Goal: Task Accomplishment & Management: Manage account settings

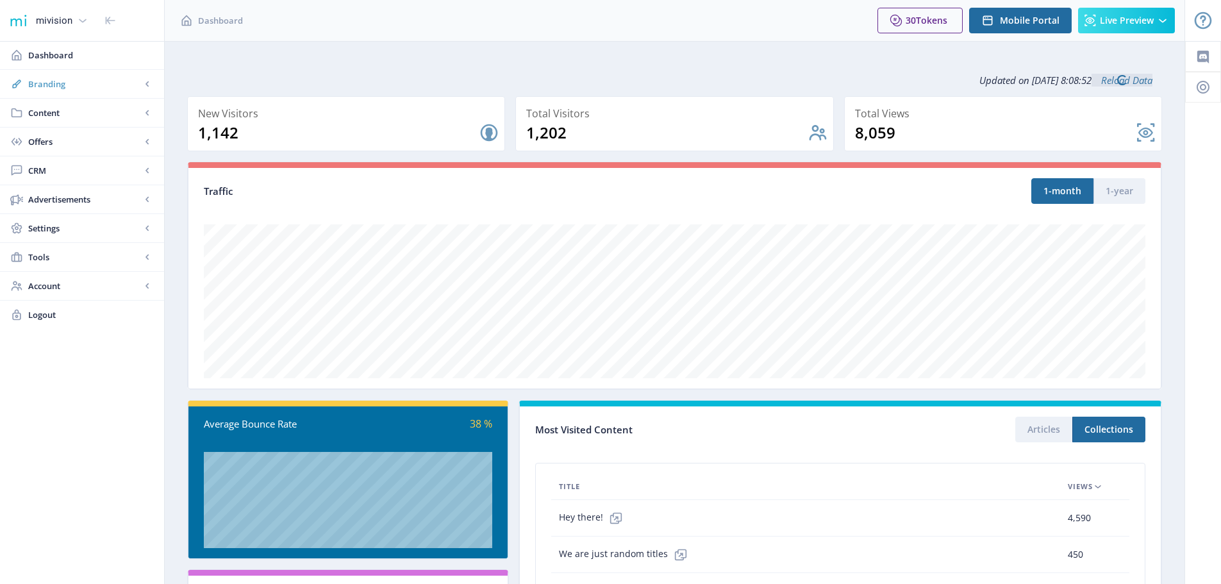
click at [70, 85] on span "Branding" at bounding box center [84, 84] width 113 height 13
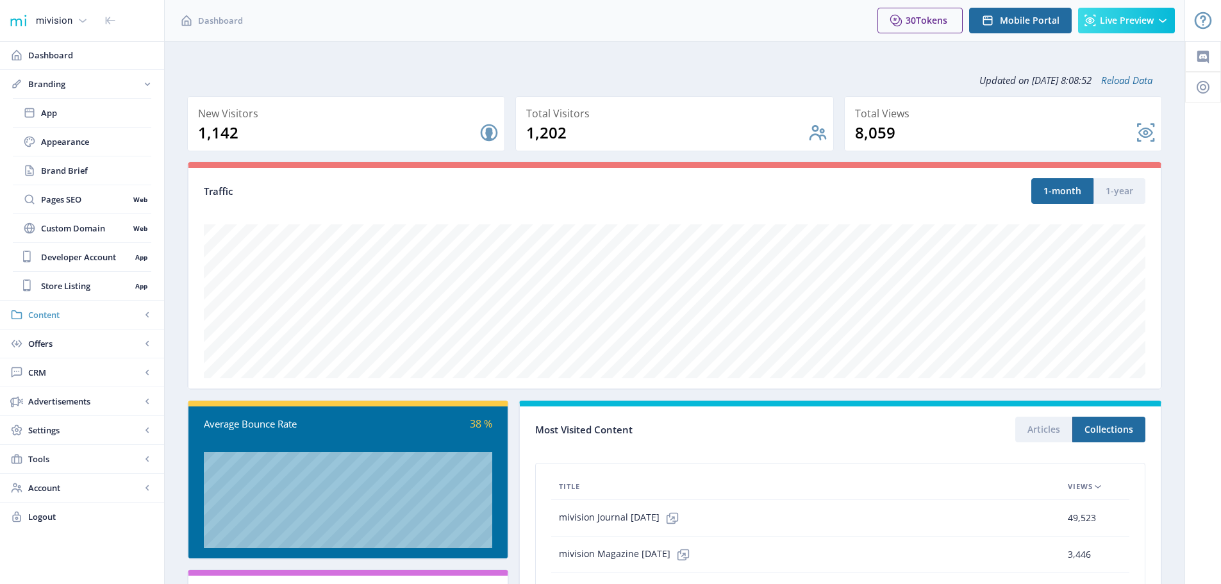
click at [50, 314] on span "Content" at bounding box center [84, 314] width 113 height 13
click at [73, 174] on span "Collections" at bounding box center [96, 170] width 110 height 13
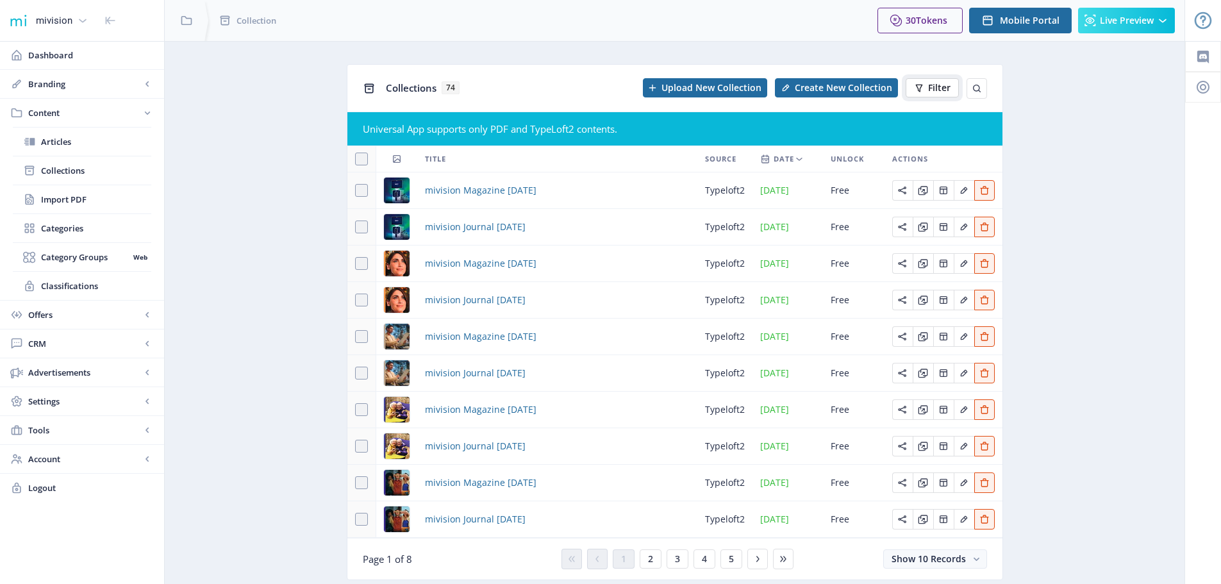
click at [923, 87] on icon at bounding box center [919, 88] width 10 height 10
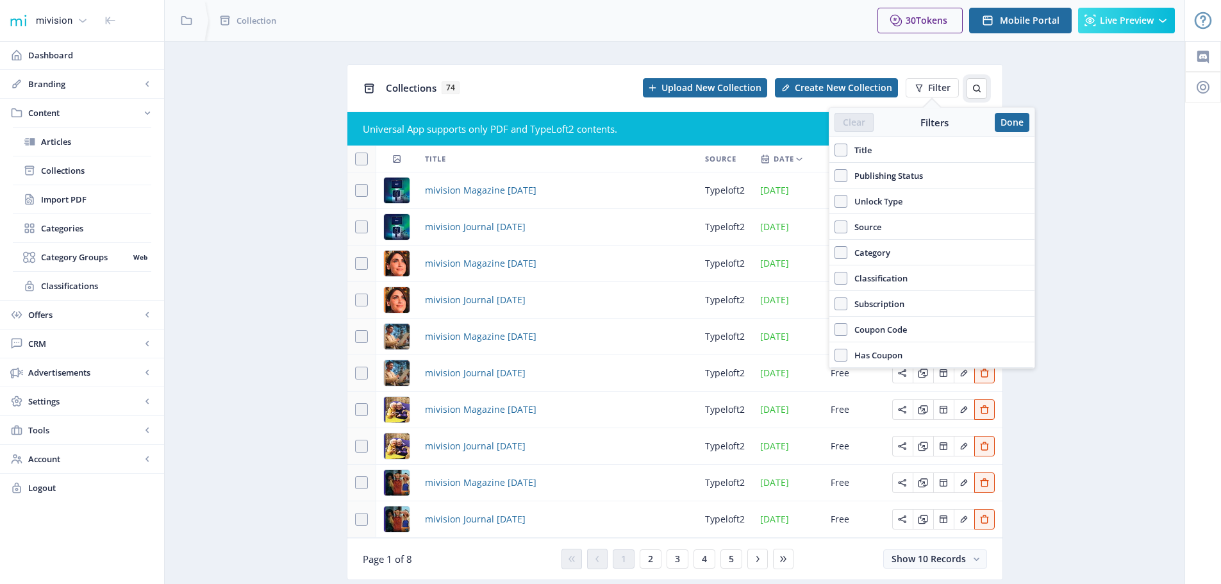
click at [978, 86] on icon at bounding box center [977, 89] width 8 height 8
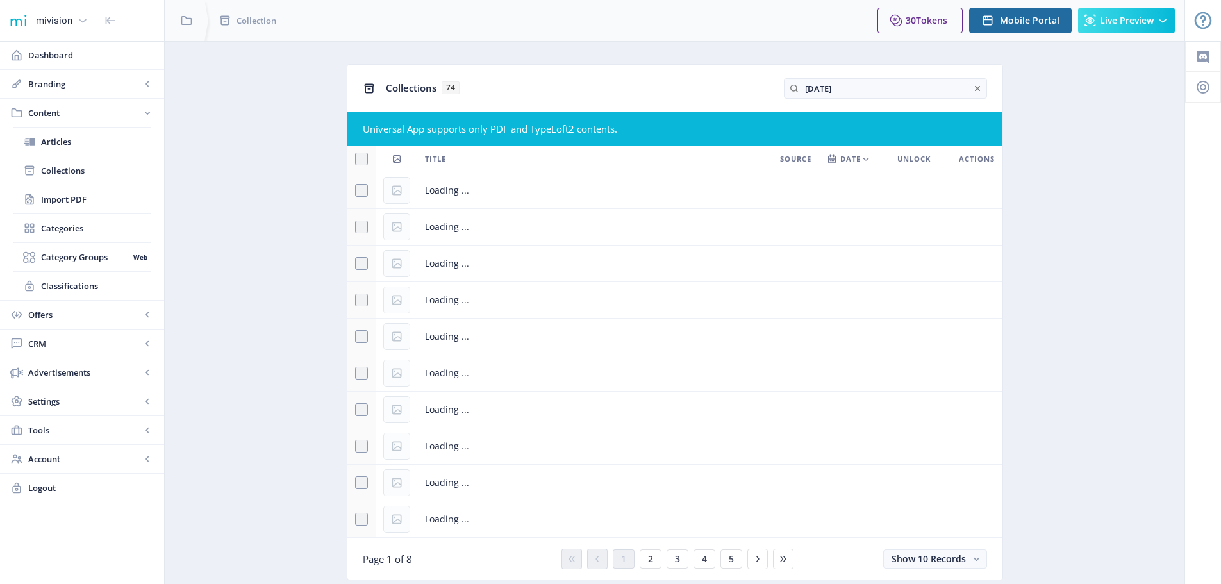
type input "[DATE]"
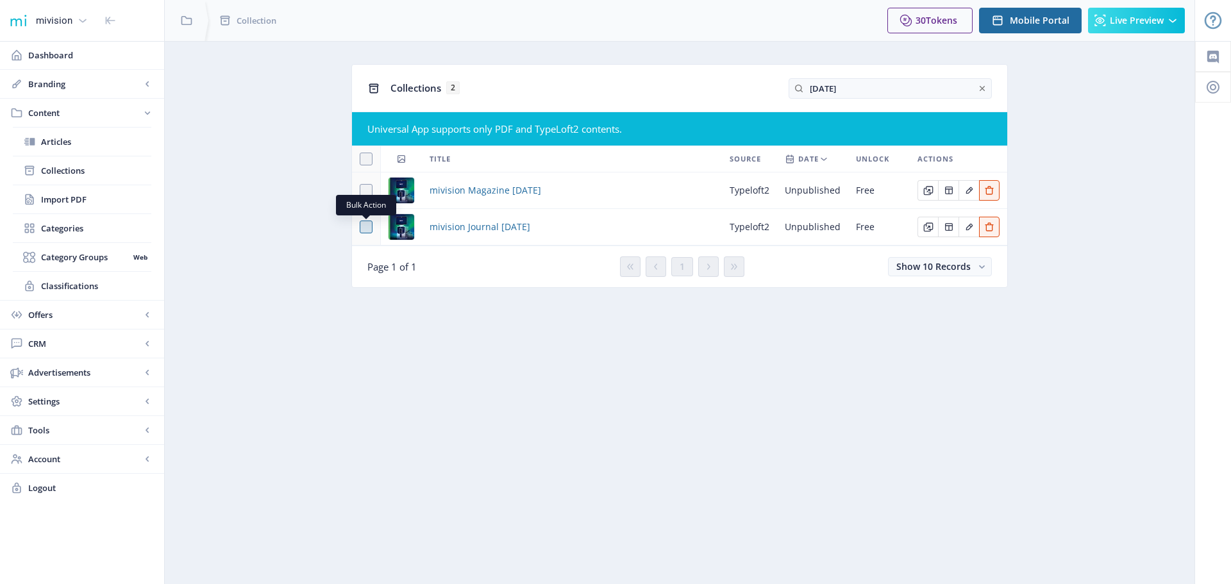
click at [368, 228] on span at bounding box center [366, 227] width 13 height 13
click at [360, 228] on input "checkbox" at bounding box center [360, 227] width 1 height 1
checkbox input "true"
click at [467, 228] on span "mivision Journal [DATE]" at bounding box center [480, 226] width 101 height 15
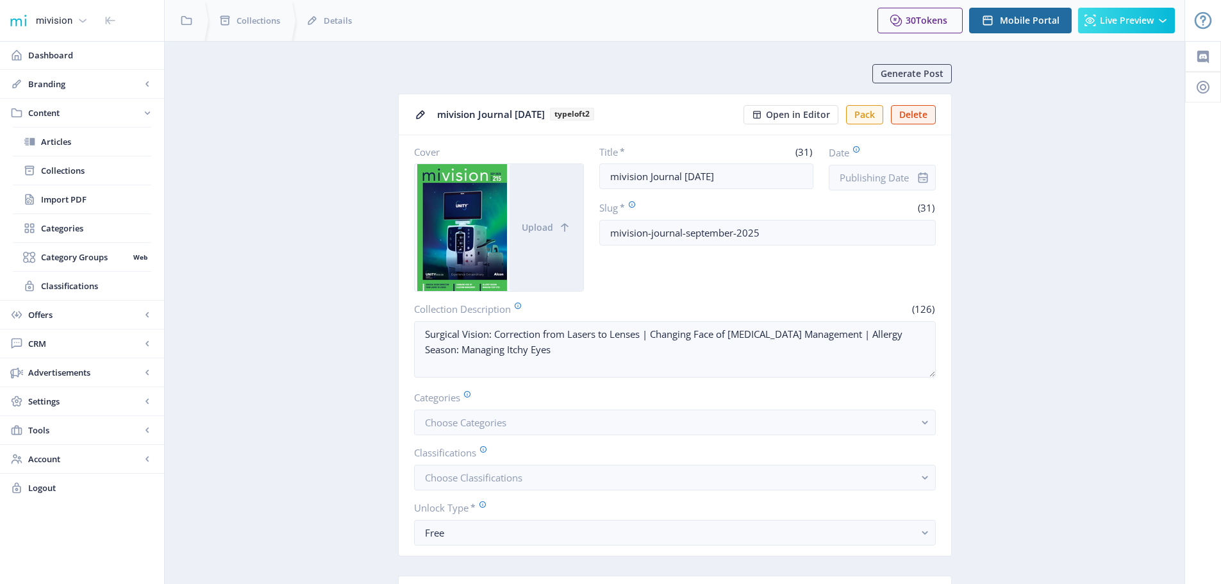
click at [926, 178] on icon "info" at bounding box center [923, 177] width 10 height 11
click at [897, 176] on input "Date" at bounding box center [882, 178] width 107 height 26
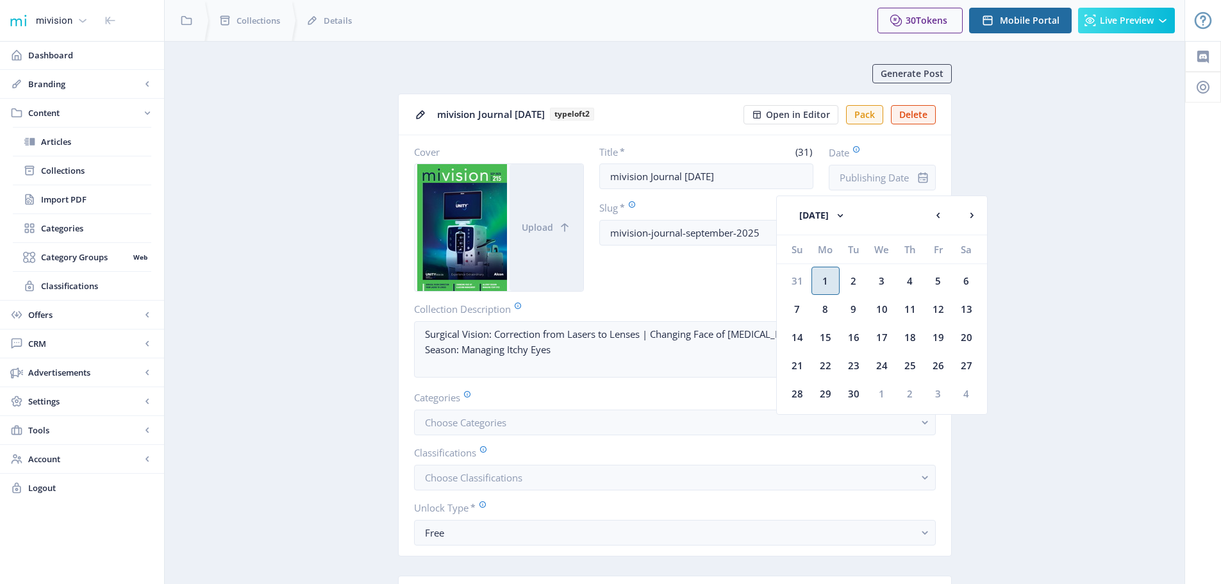
click at [826, 275] on div "1" at bounding box center [826, 281] width 28 height 28
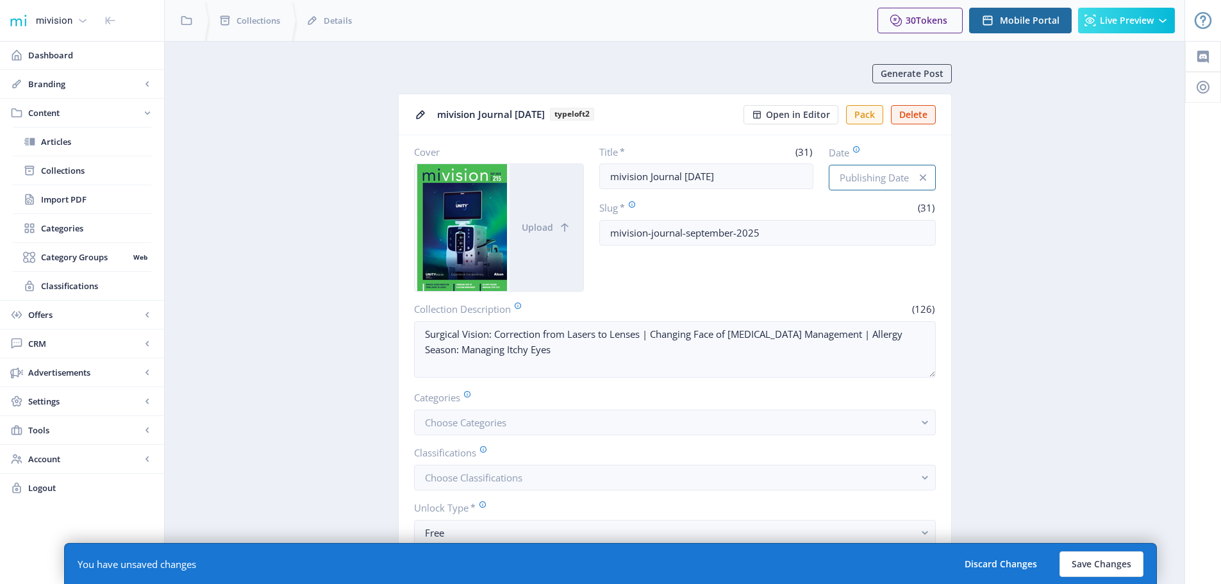
type input "[DATE]"
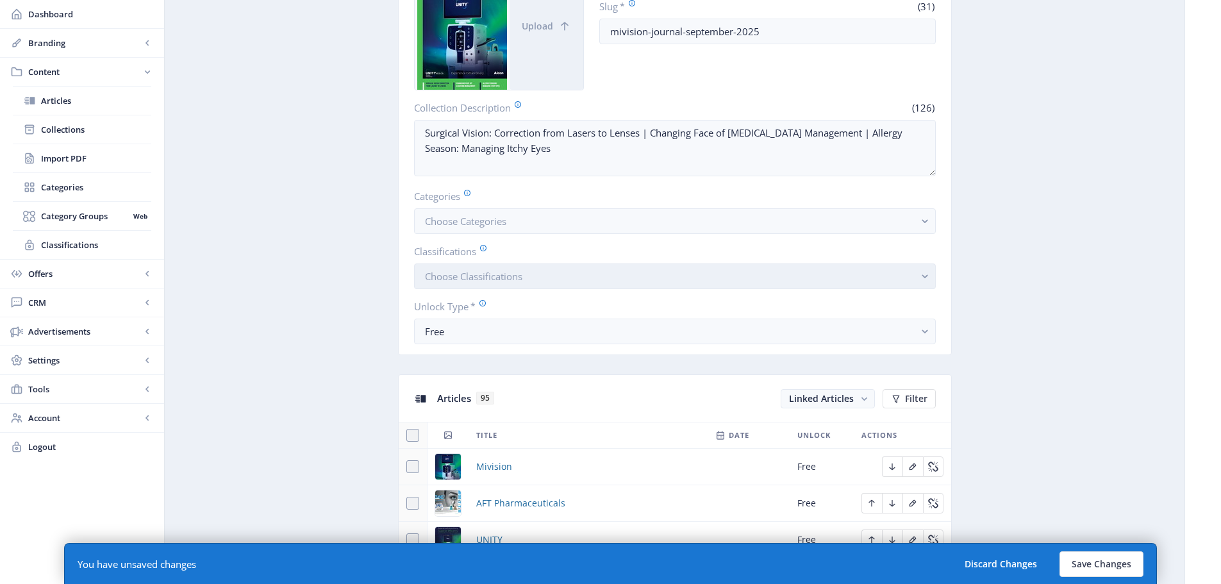
scroll to position [256, 0]
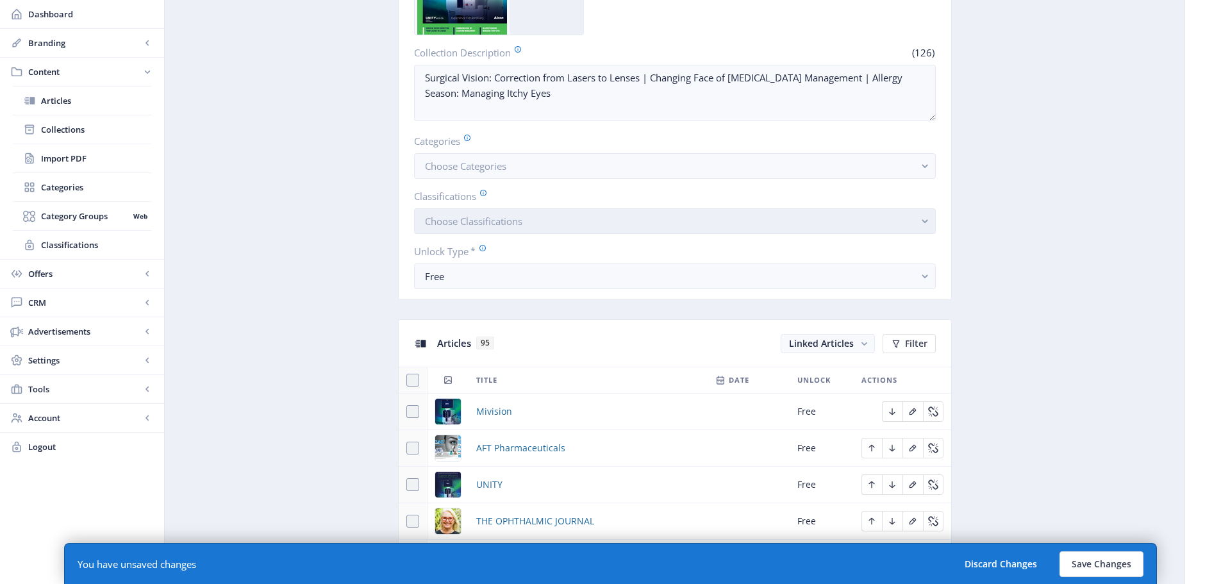
click at [455, 220] on span "Choose Classifications" at bounding box center [473, 221] width 97 height 13
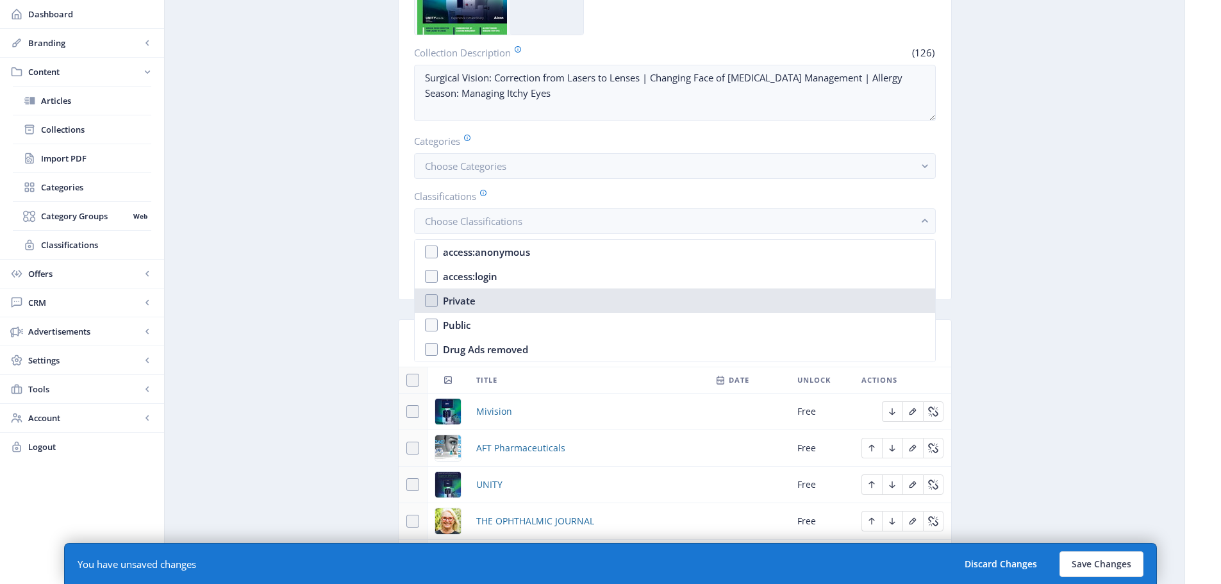
click at [454, 296] on div "Private" at bounding box center [459, 300] width 33 height 15
checkbox input "true"
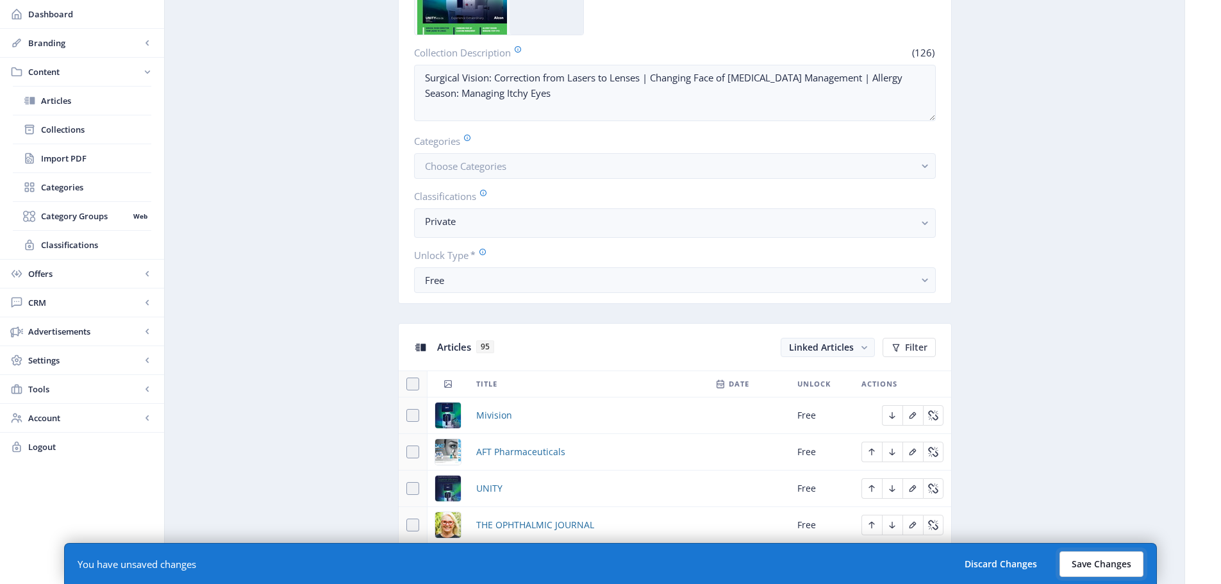
click at [1086, 562] on button "Save Changes" at bounding box center [1102, 564] width 84 height 26
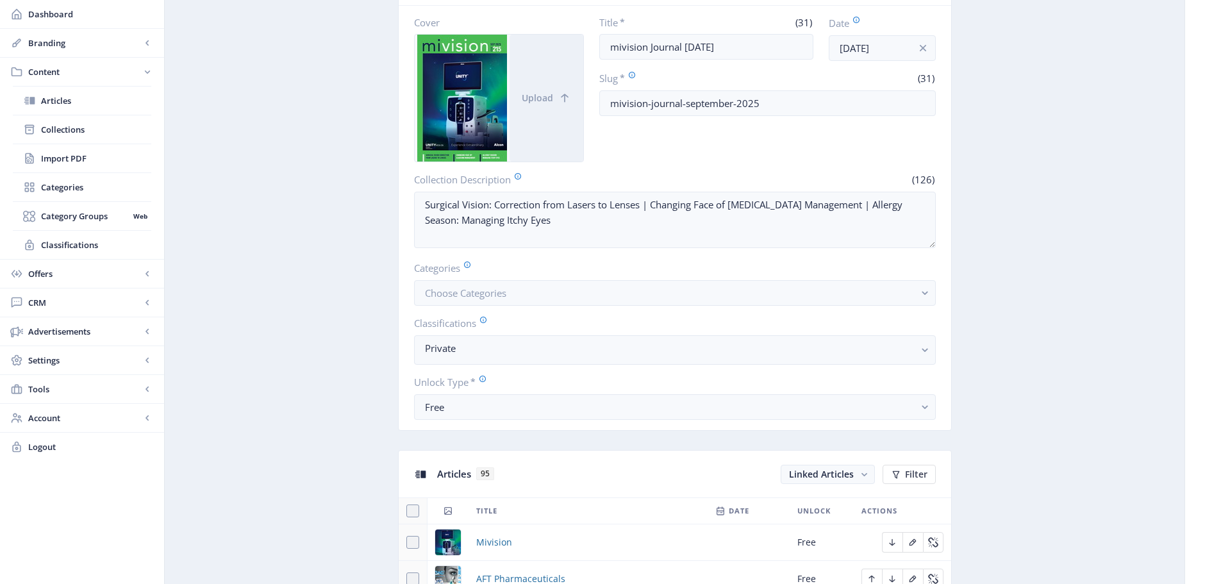
scroll to position [0, 0]
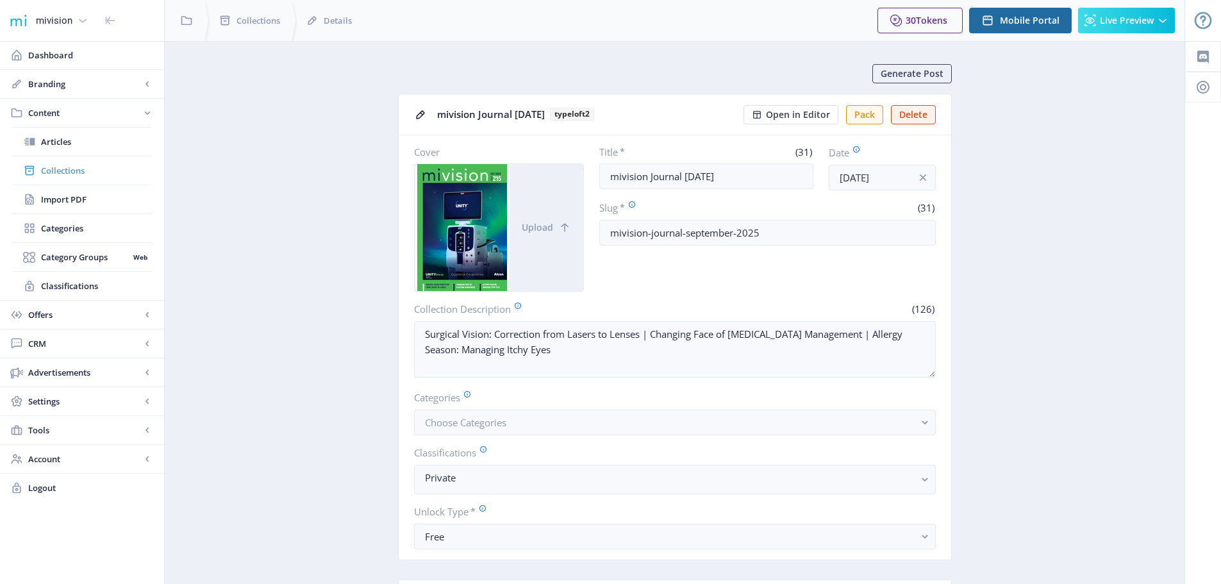
click at [83, 163] on link "Collections" at bounding box center [82, 170] width 138 height 28
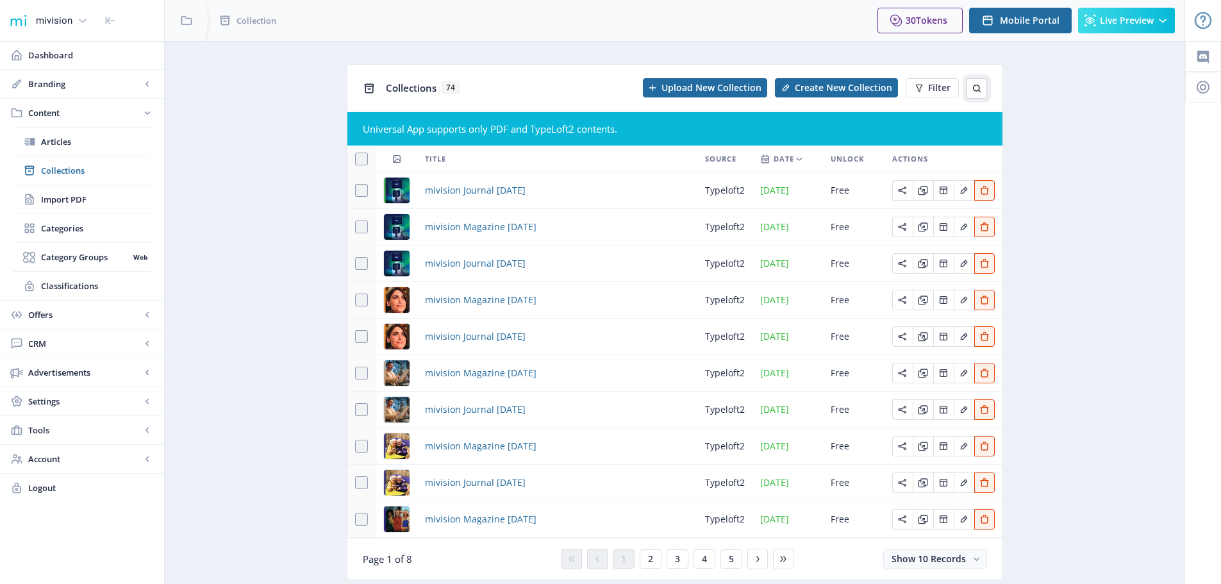
click at [976, 87] on icon at bounding box center [977, 88] width 10 height 10
type input "september"
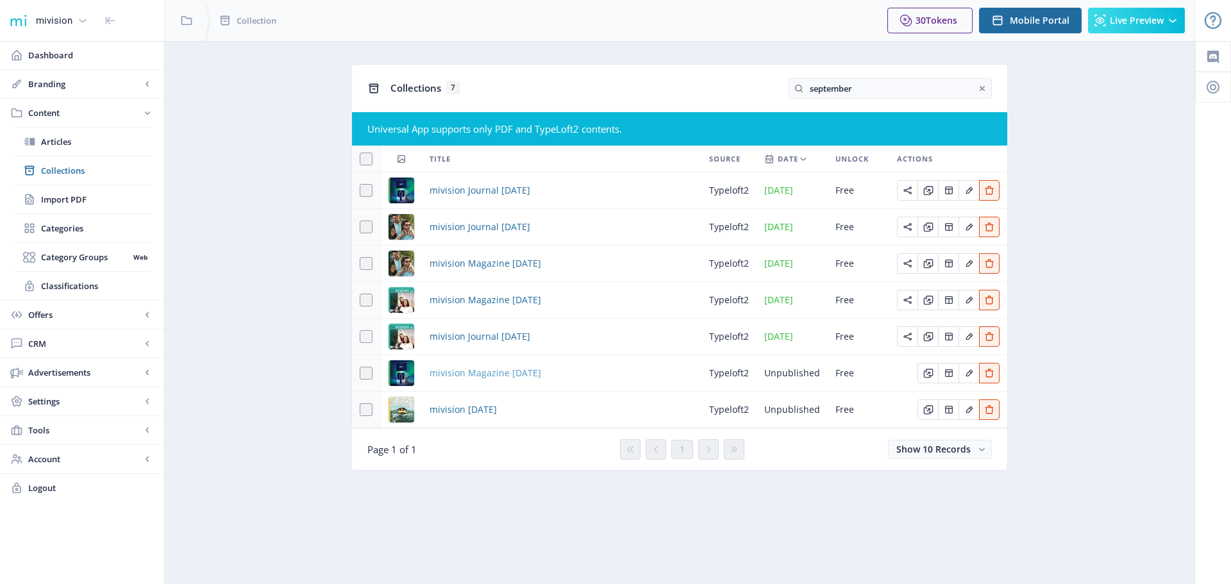
click at [503, 370] on span "mivision Magazine [DATE]" at bounding box center [486, 372] width 112 height 15
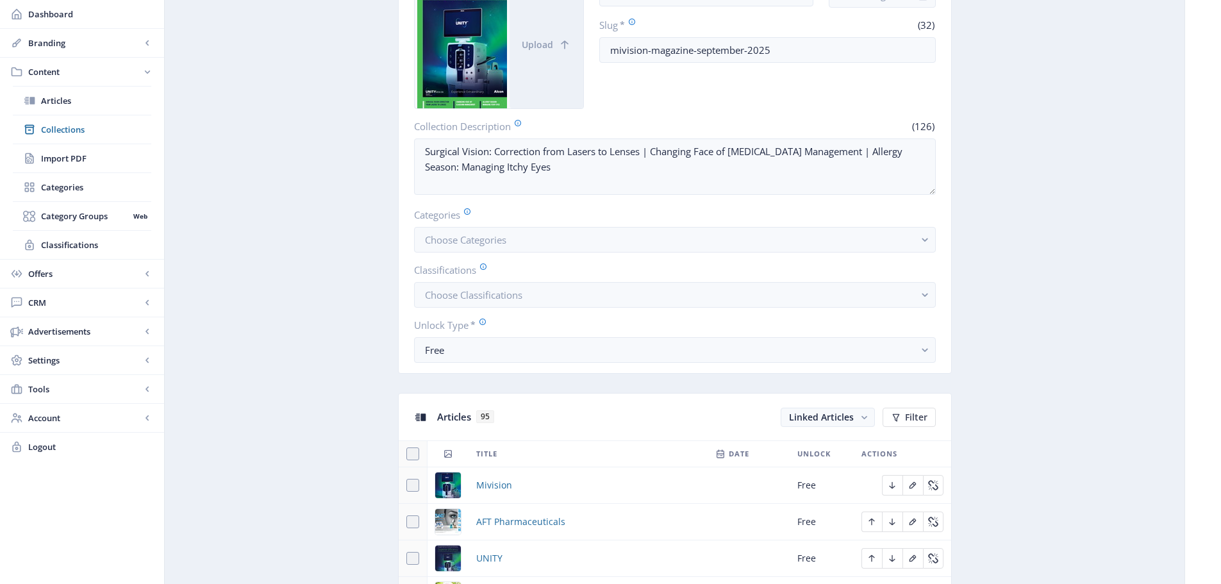
scroll to position [192, 0]
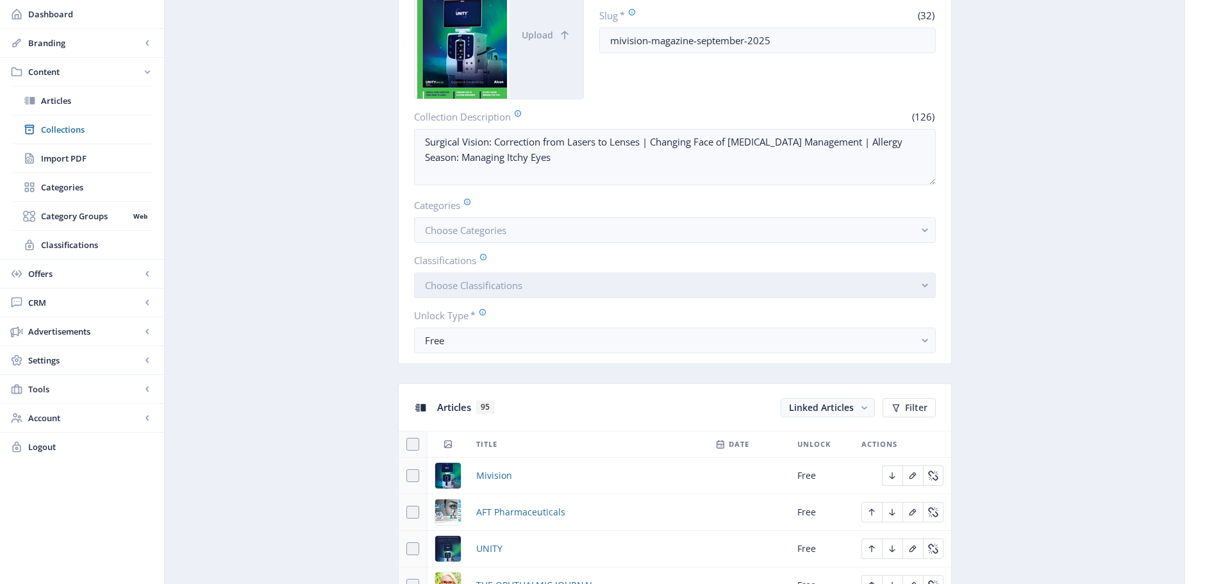
click at [455, 283] on span "Choose Classifications" at bounding box center [473, 285] width 97 height 13
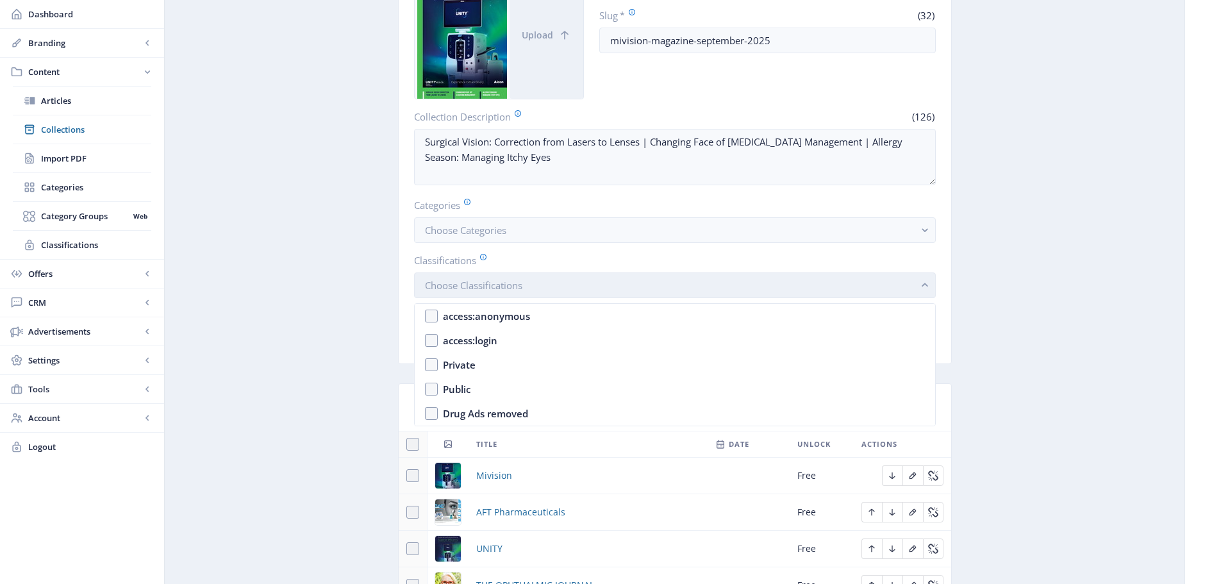
scroll to position [0, 0]
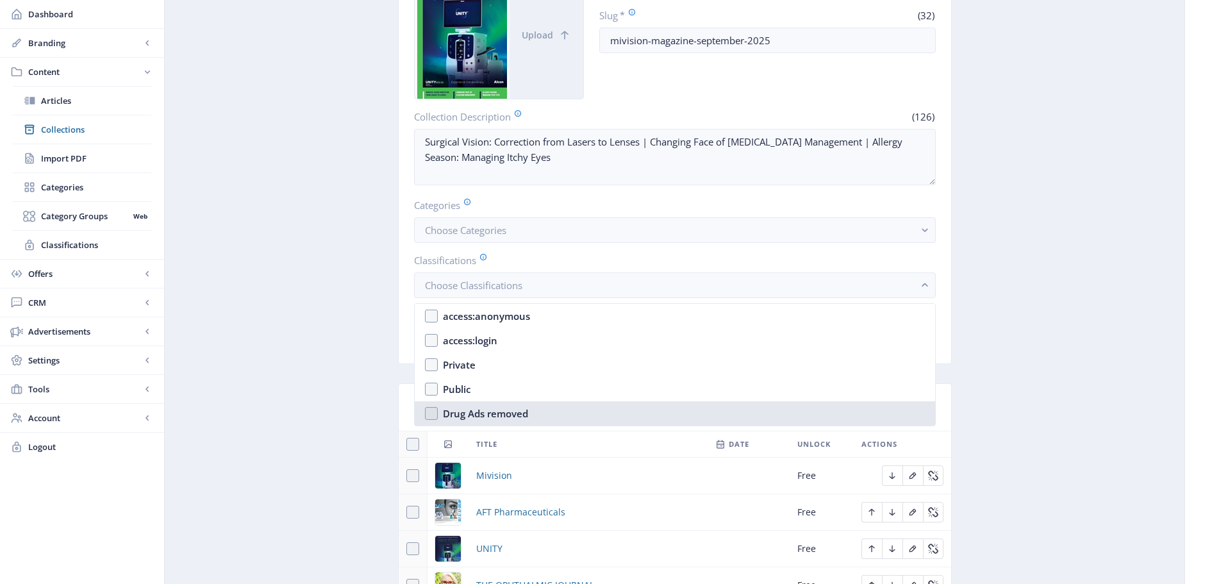
click at [465, 414] on div "Drug Ads removed" at bounding box center [485, 413] width 85 height 15
checkbox input "true"
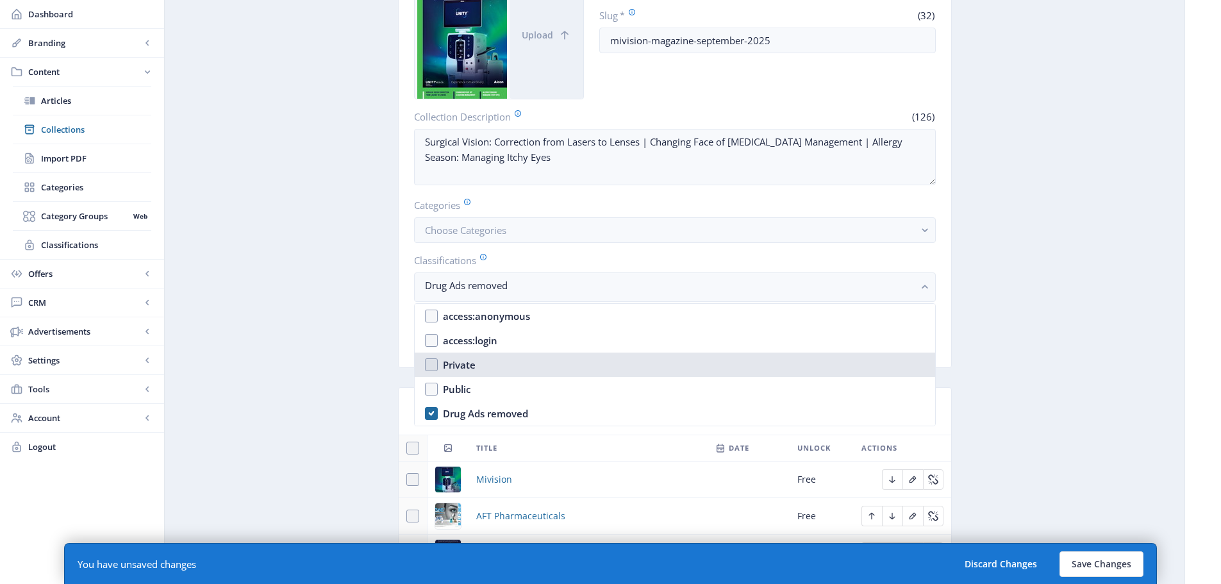
click at [437, 362] on nb-option "Private" at bounding box center [675, 365] width 521 height 24
checkbox input "true"
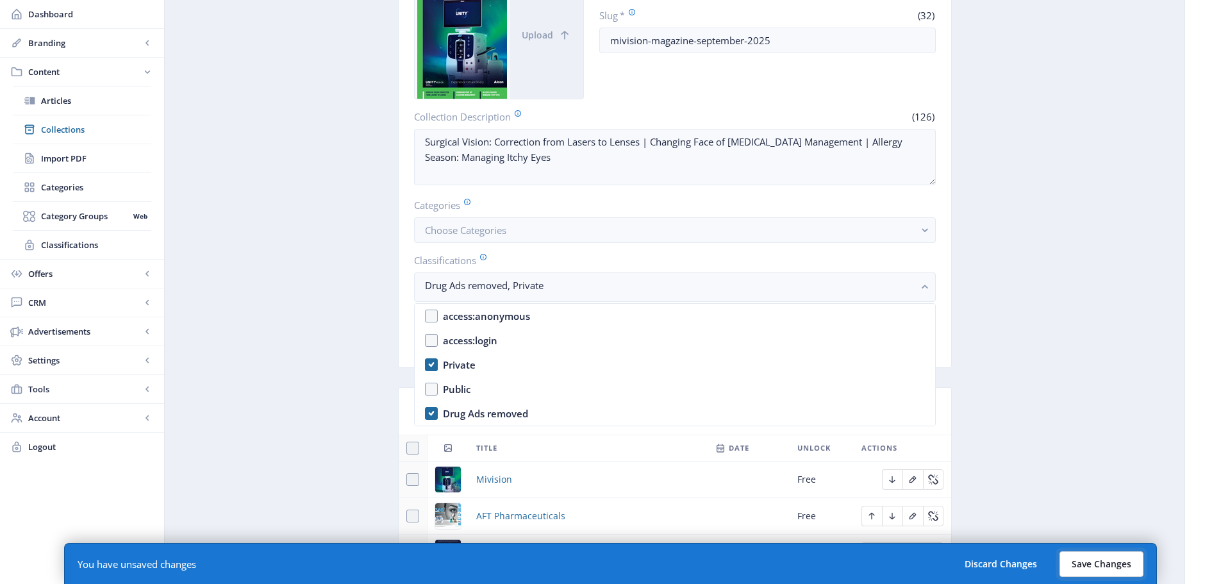
click at [1081, 563] on button "Save Changes" at bounding box center [1102, 564] width 84 height 26
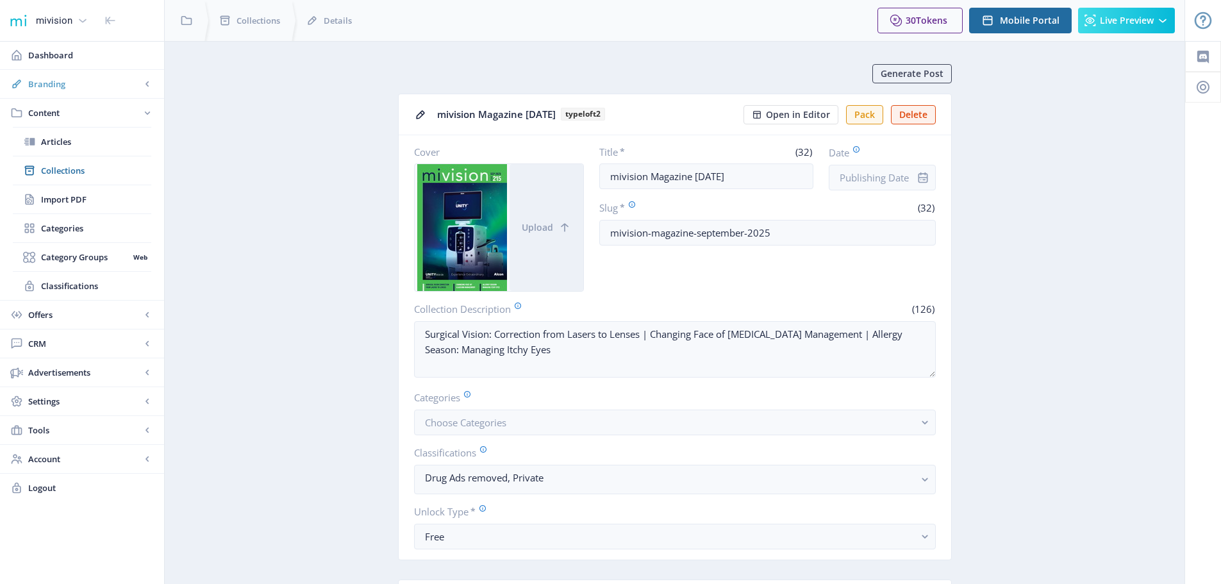
click at [49, 81] on span "Branding" at bounding box center [84, 84] width 113 height 13
click at [59, 141] on span "Appearance" at bounding box center [96, 141] width 110 height 13
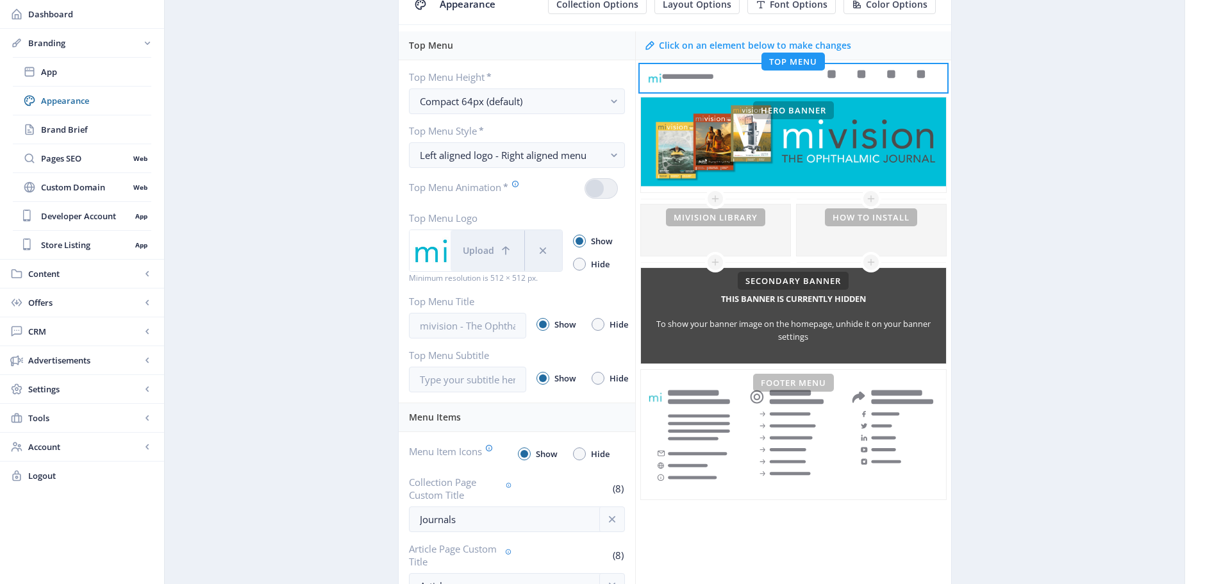
scroll to position [110, 0]
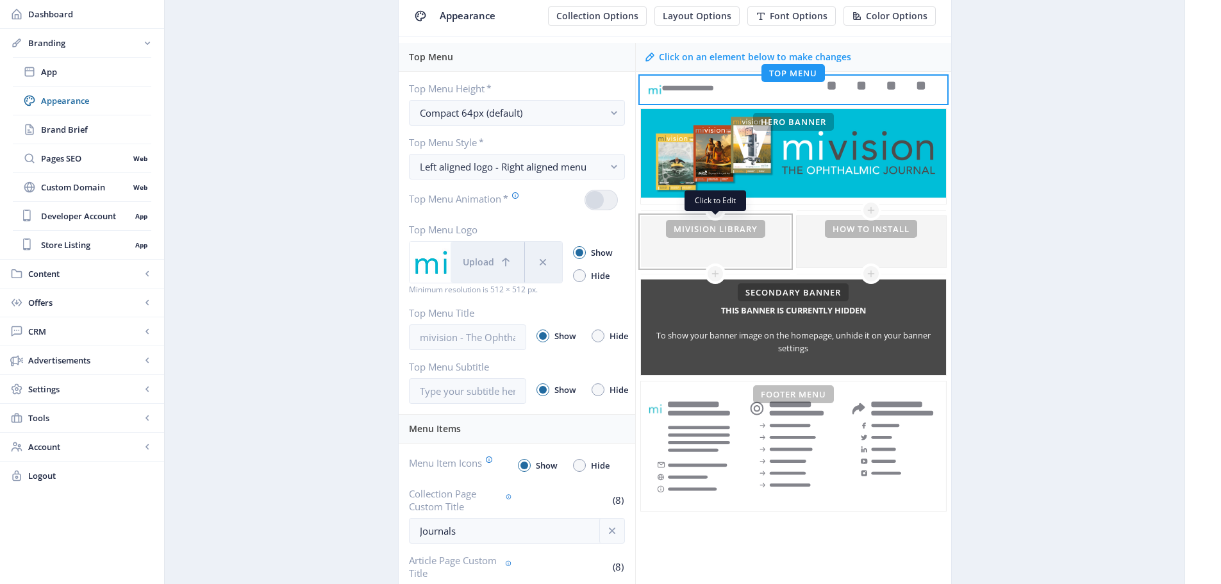
click at [721, 232] on div at bounding box center [715, 241] width 149 height 51
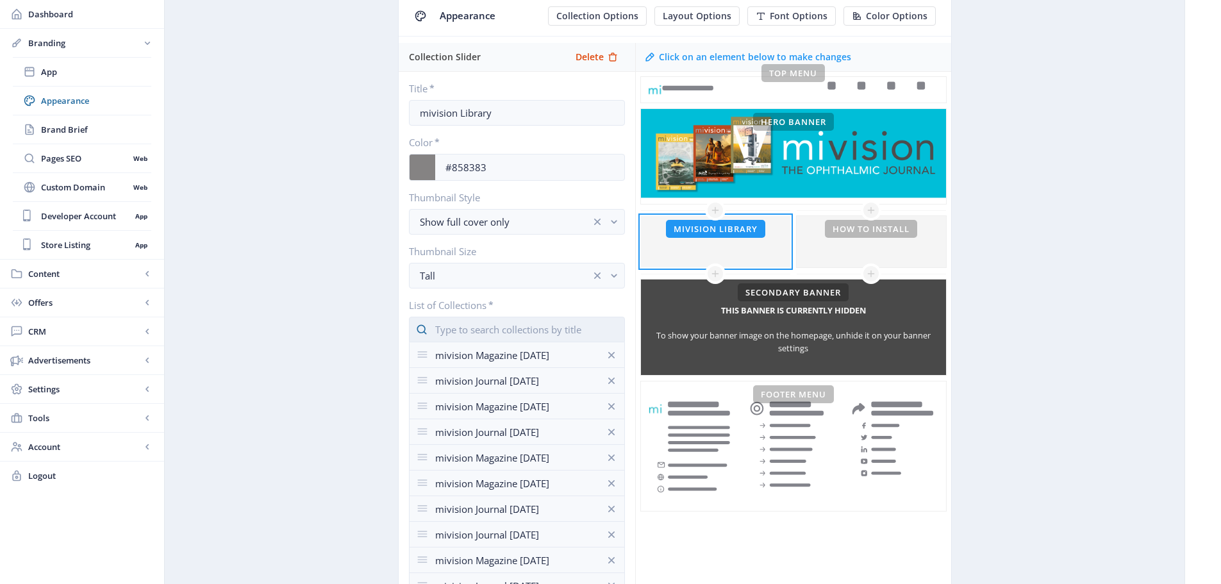
click at [448, 327] on input "text" at bounding box center [517, 330] width 216 height 26
click at [456, 360] on nb-option "mivision Journal [DATE]" at bounding box center [517, 360] width 215 height 24
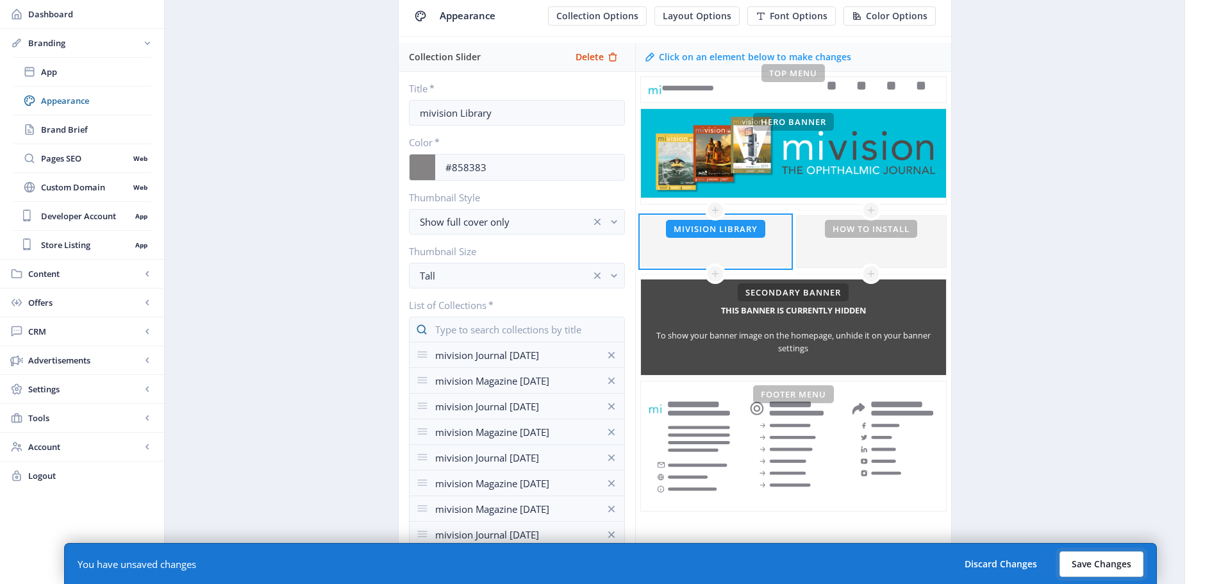
click at [1080, 563] on button "Save Changes" at bounding box center [1102, 564] width 84 height 26
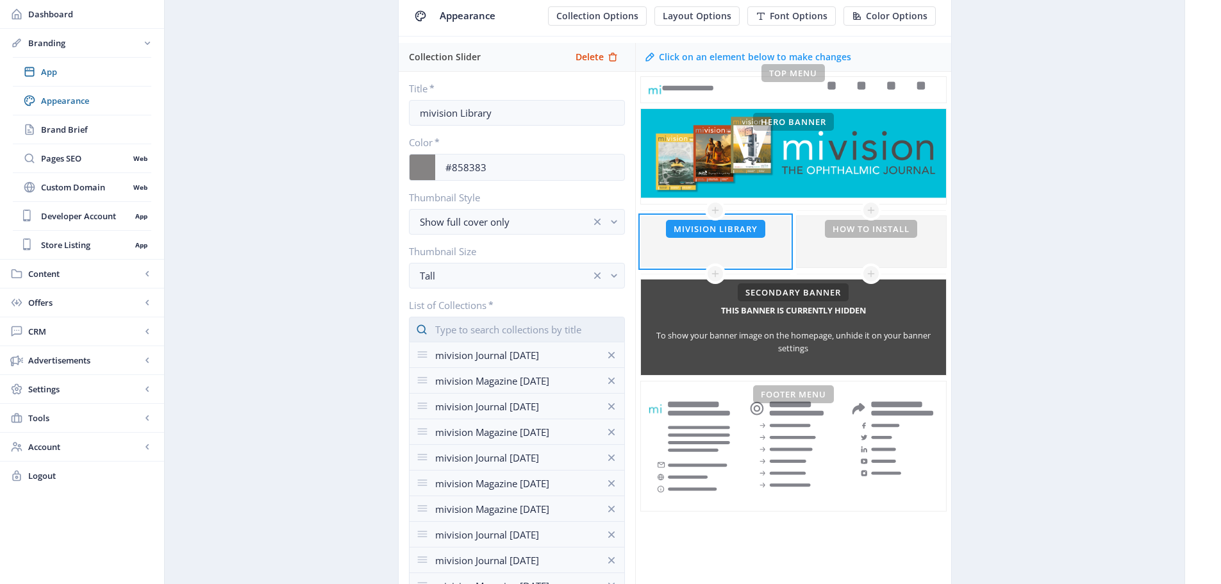
click at [466, 333] on input "text" at bounding box center [517, 330] width 216 height 26
click at [53, 71] on span "App" at bounding box center [96, 71] width 110 height 13
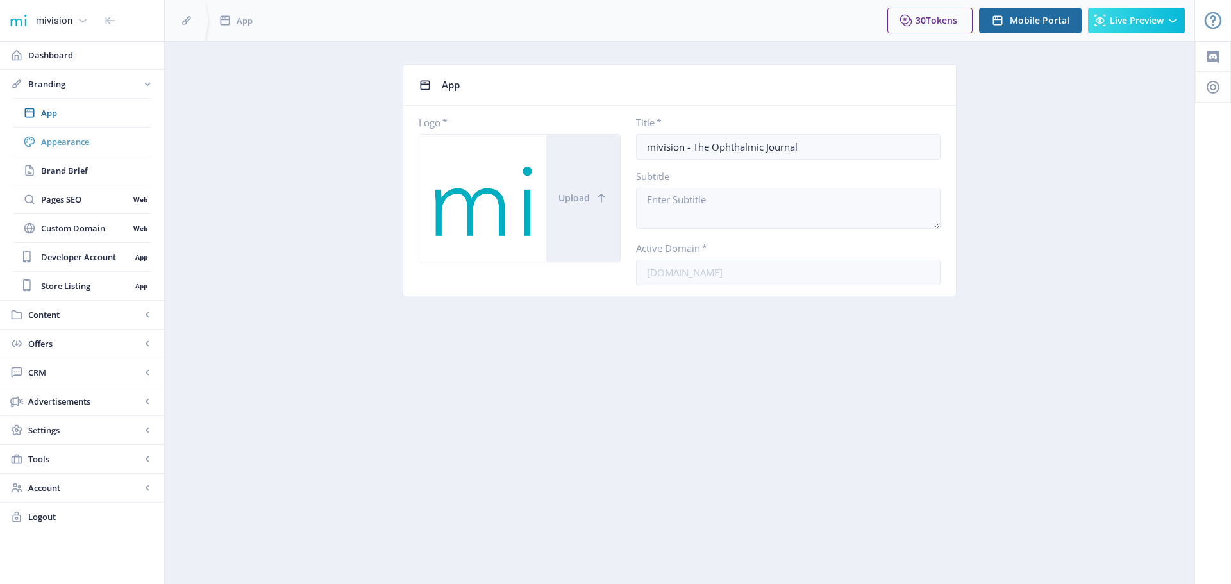
click at [53, 139] on span "Appearance" at bounding box center [96, 141] width 110 height 13
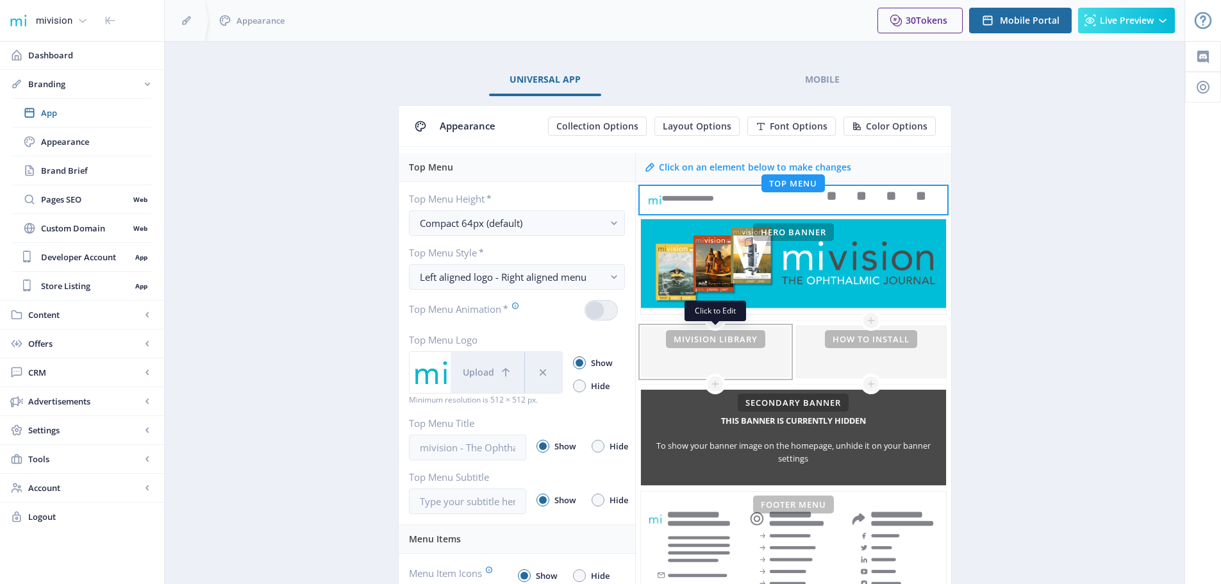
click at [697, 341] on div at bounding box center [715, 351] width 149 height 51
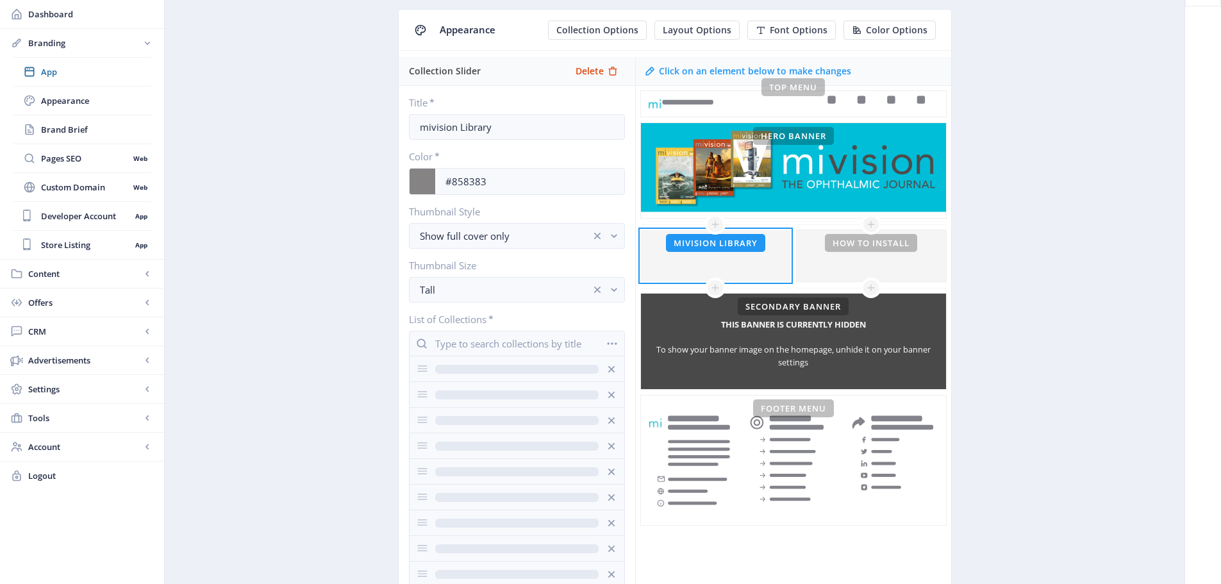
scroll to position [128, 0]
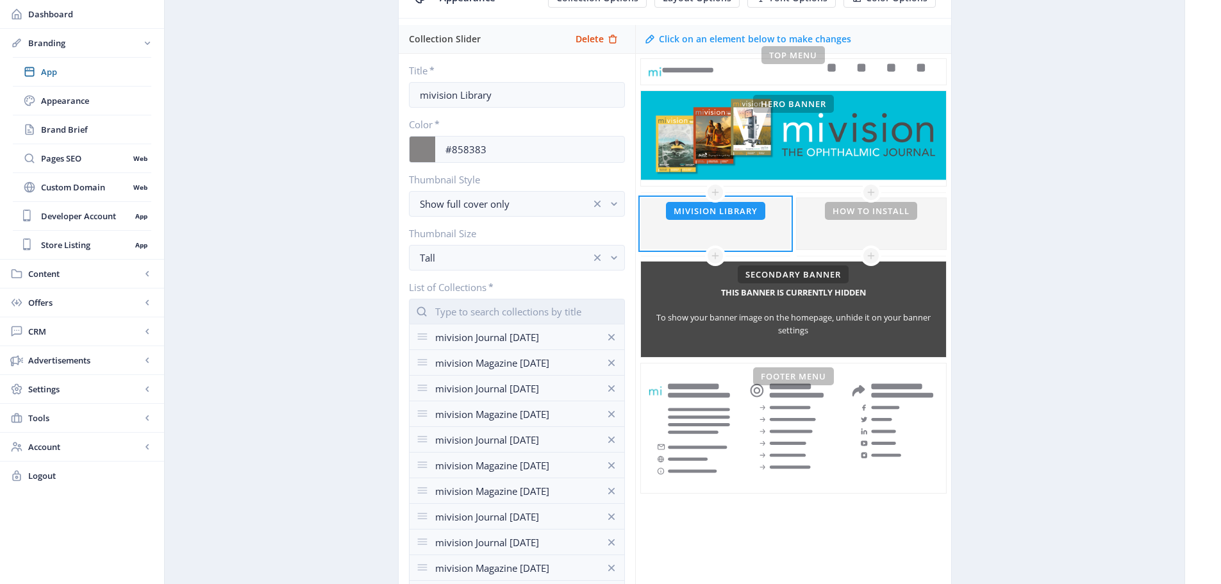
click at [478, 312] on input "text" at bounding box center [517, 312] width 216 height 26
type input "mivision magazine september"
click at [446, 339] on nb-option "mivision Magazine [DATE]" at bounding box center [517, 342] width 215 height 24
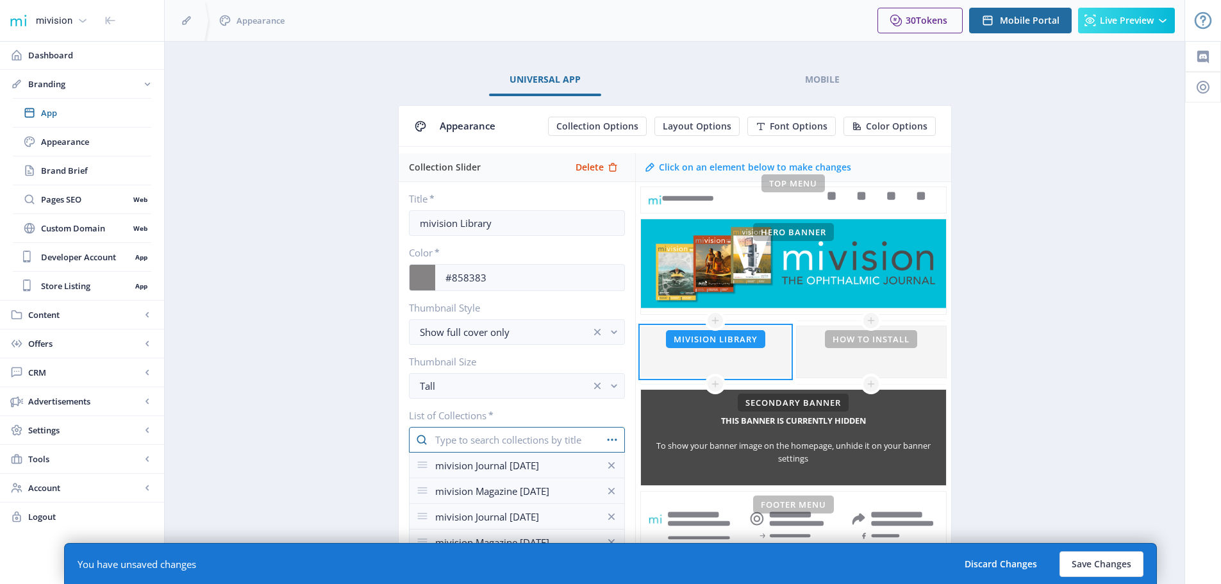
scroll to position [128, 0]
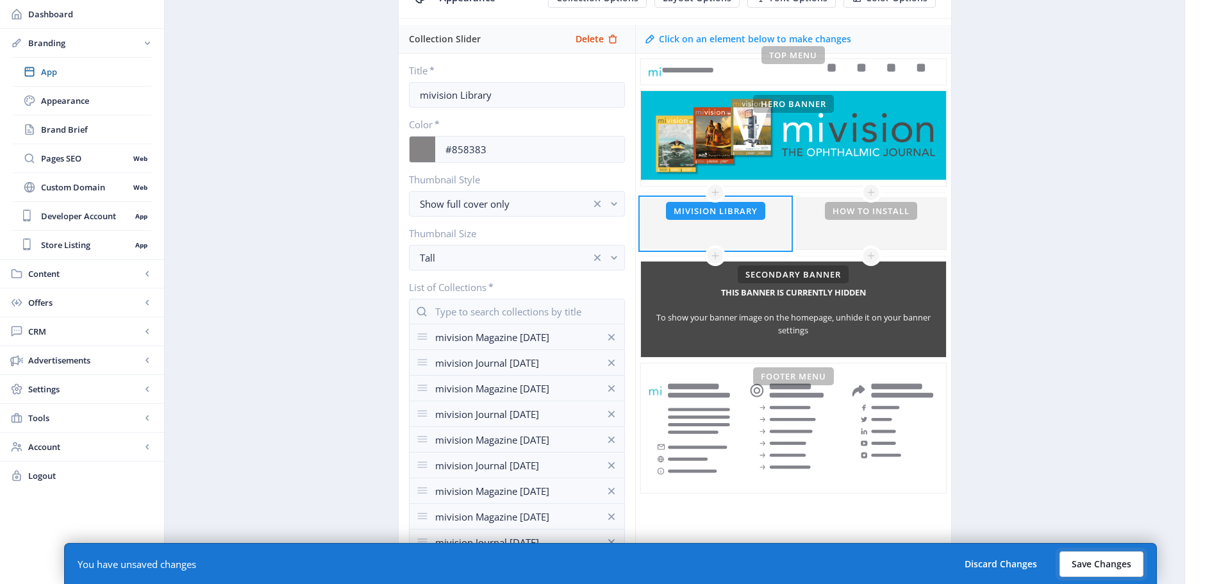
click at [1109, 564] on button "Save Changes" at bounding box center [1102, 564] width 84 height 26
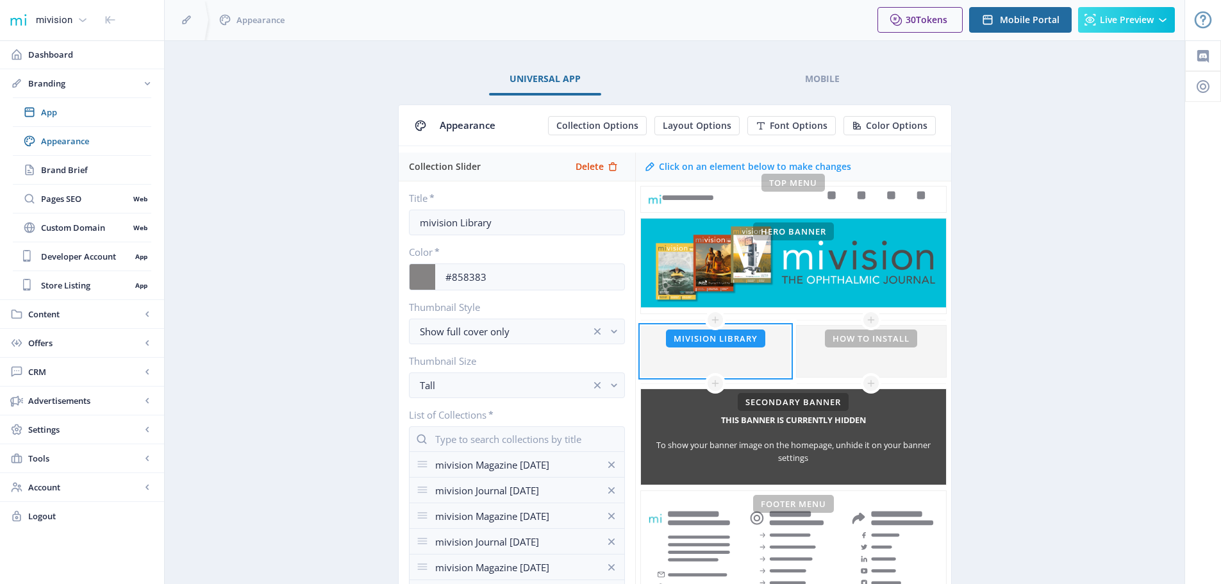
scroll to position [0, 0]
click at [55, 83] on span "Branding" at bounding box center [84, 84] width 113 height 13
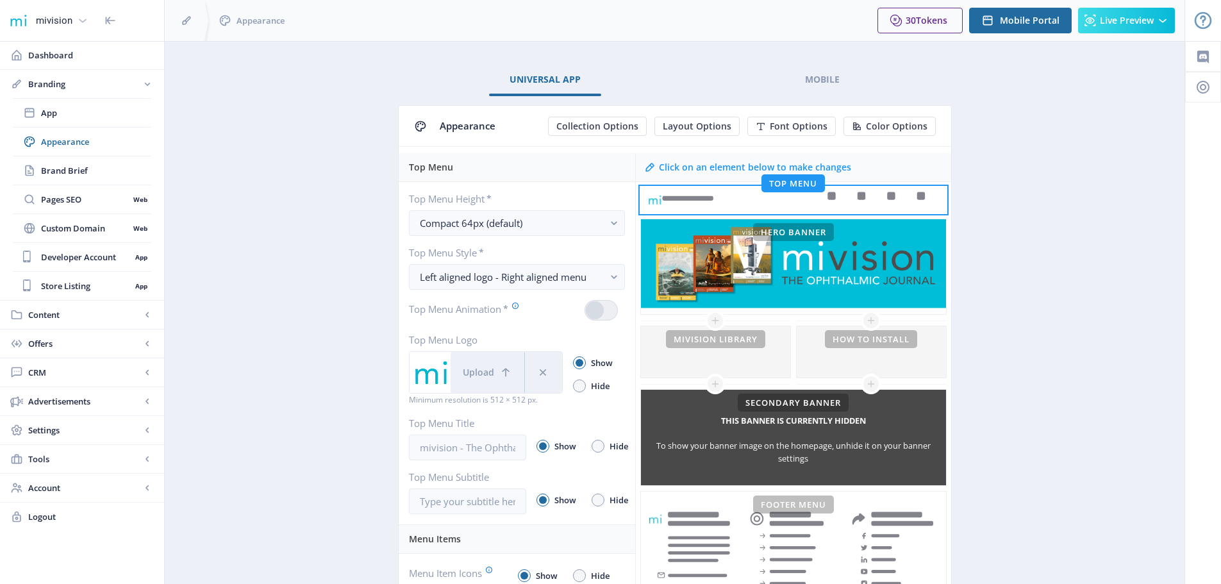
click at [65, 19] on div "mivision" at bounding box center [54, 20] width 37 height 28
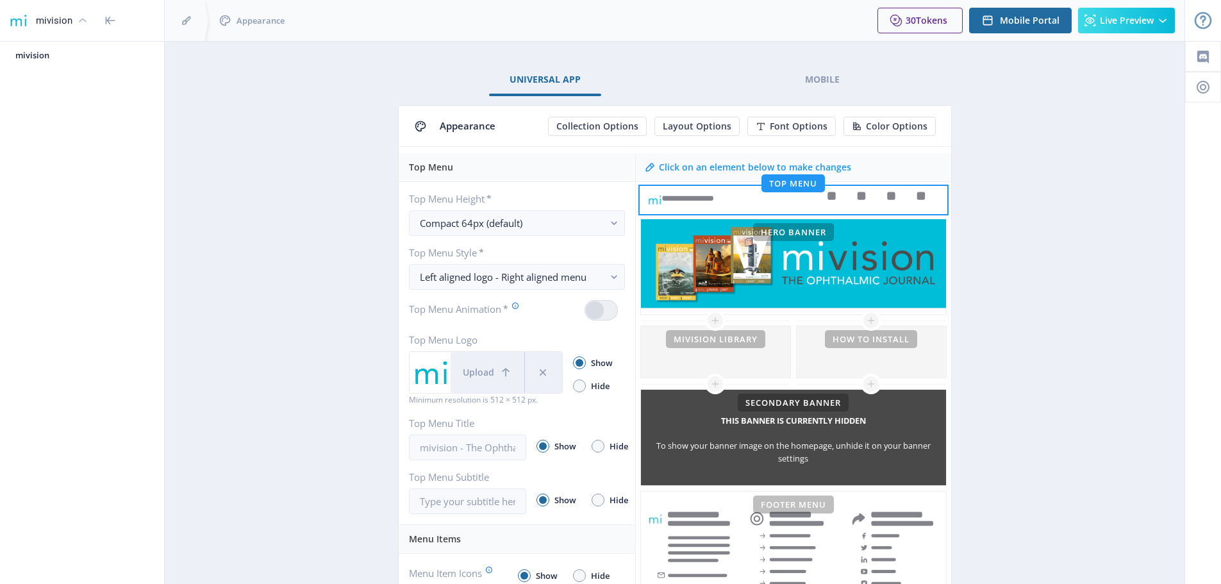
click at [63, 19] on div "mivision" at bounding box center [54, 20] width 37 height 28
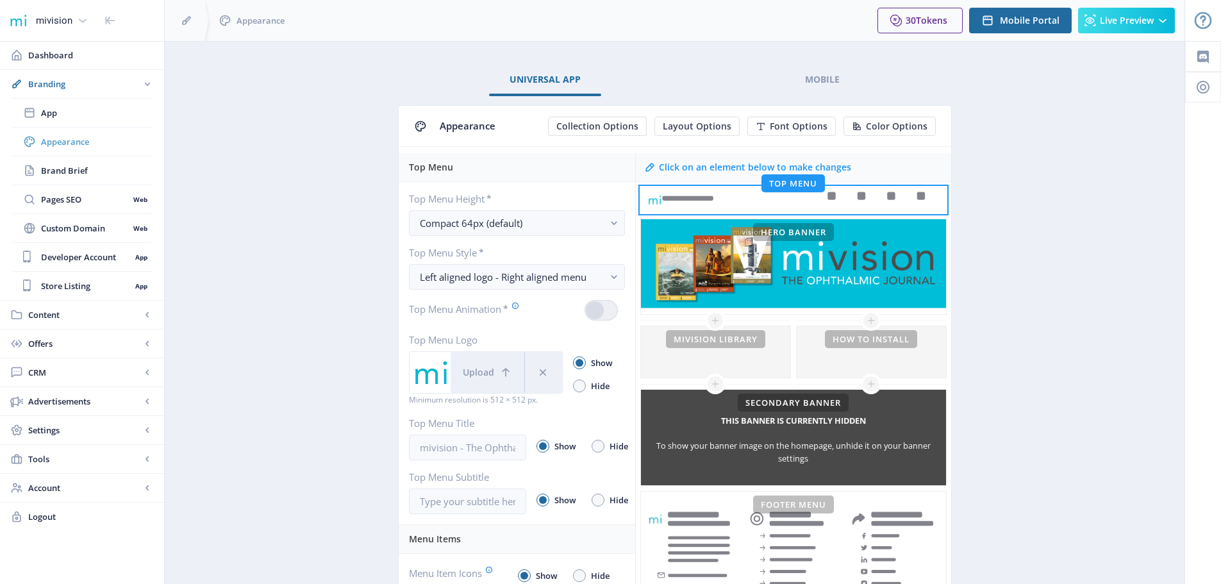
click at [57, 140] on span "Appearance" at bounding box center [96, 141] width 110 height 13
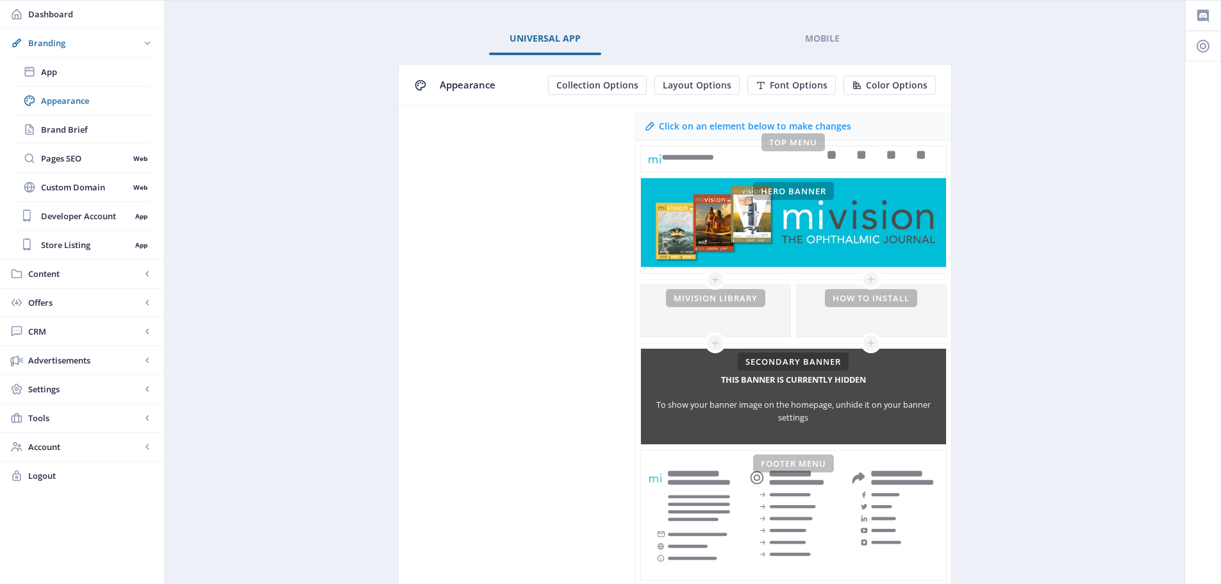
scroll to position [64, 0]
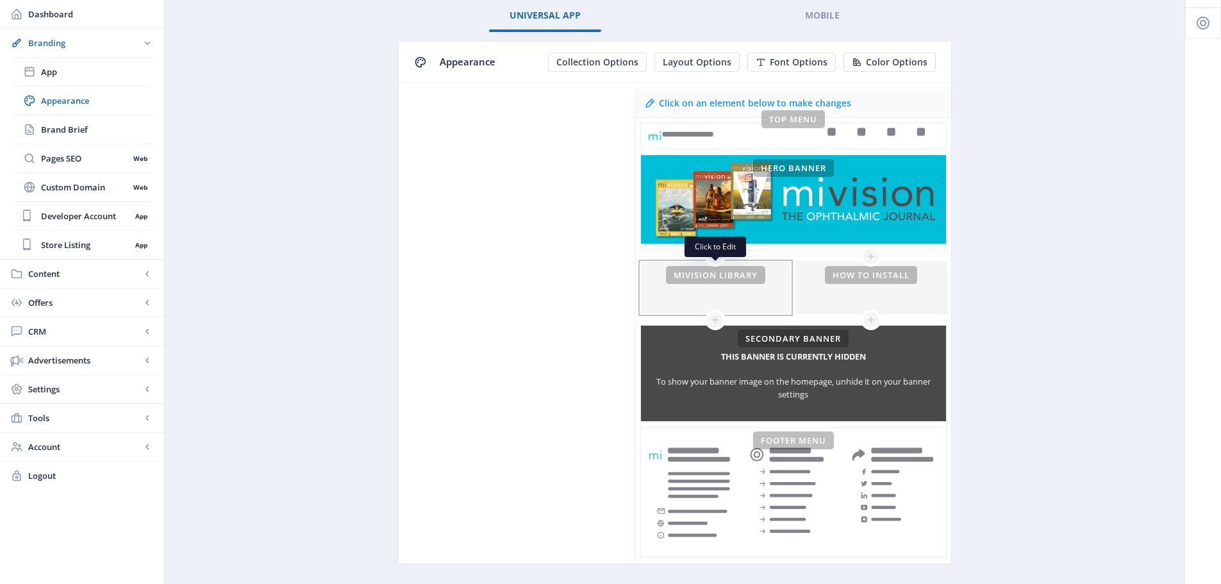
click at [714, 282] on div at bounding box center [715, 287] width 149 height 51
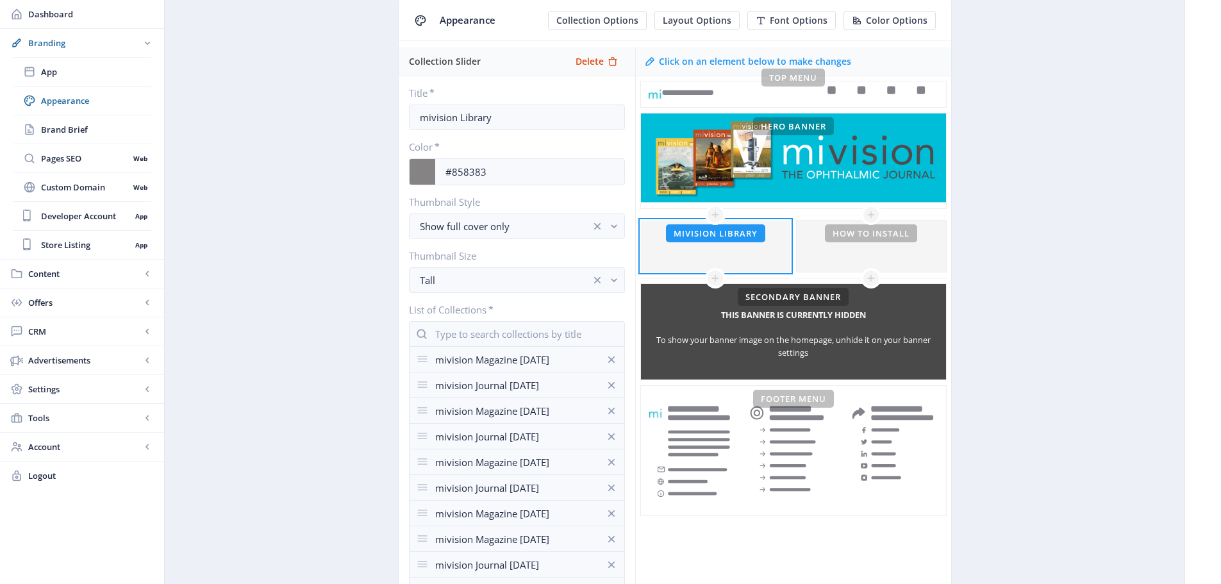
scroll to position [128, 0]
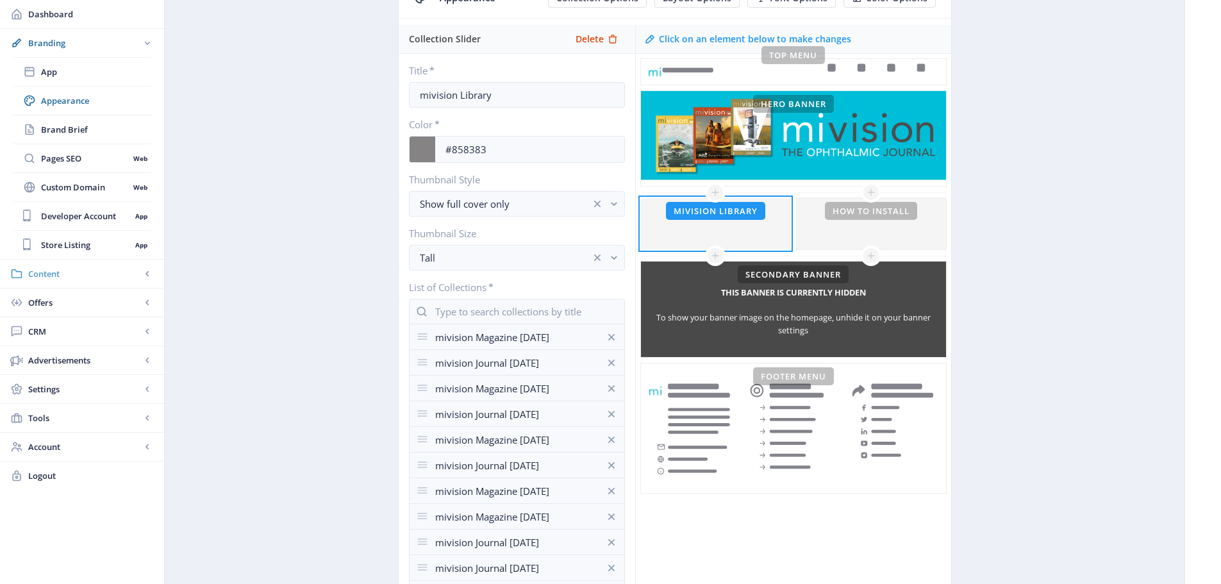
click at [40, 277] on span "Content" at bounding box center [84, 273] width 113 height 13
click at [74, 244] on span "Classifications" at bounding box center [96, 244] width 110 height 13
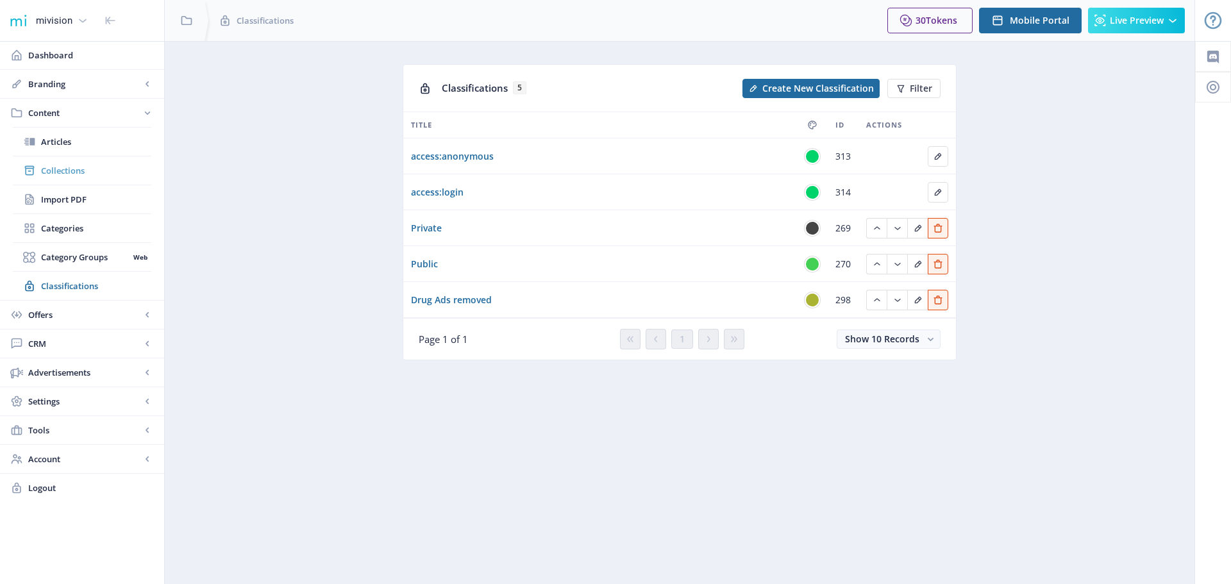
click at [62, 169] on span "Collections" at bounding box center [96, 170] width 110 height 13
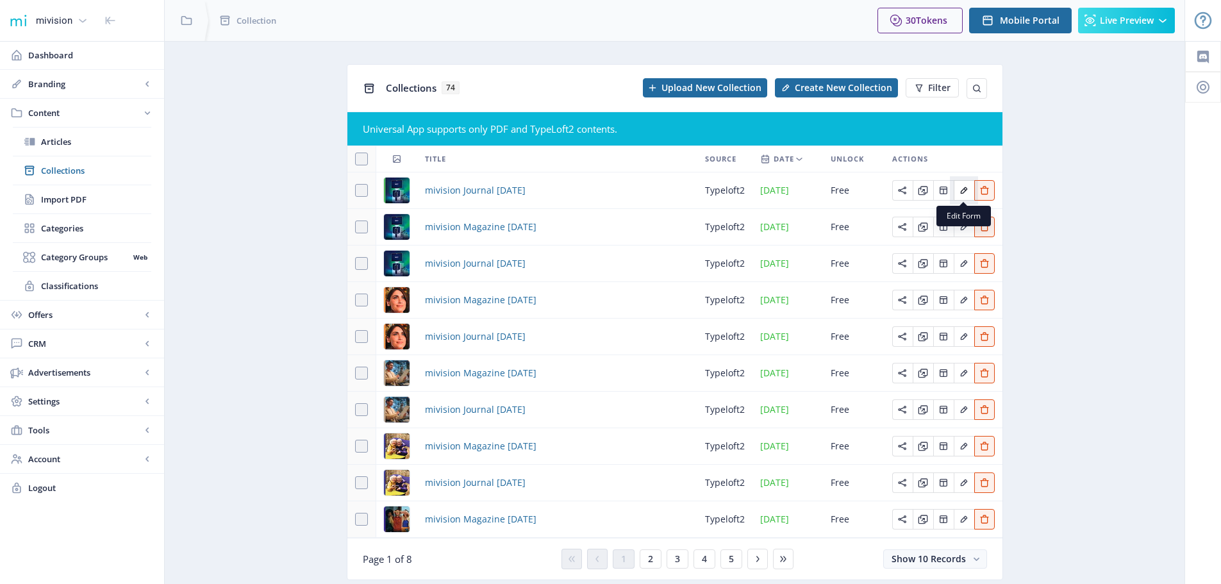
click at [960, 189] on icon "Edit page" at bounding box center [964, 190] width 10 height 10
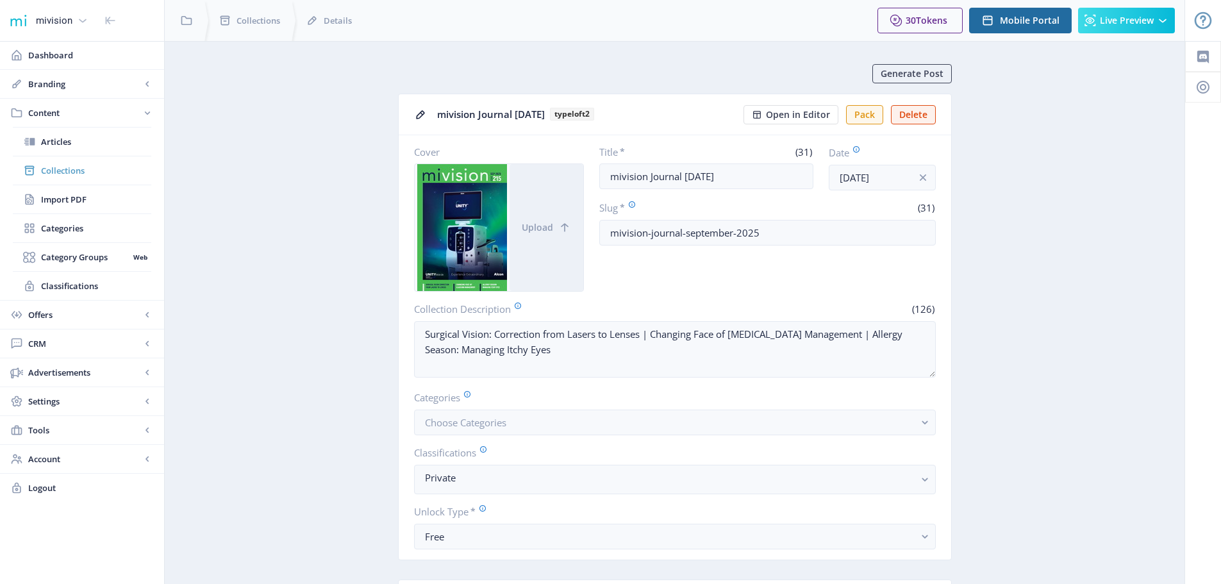
click at [59, 171] on span "Collections" at bounding box center [96, 170] width 110 height 13
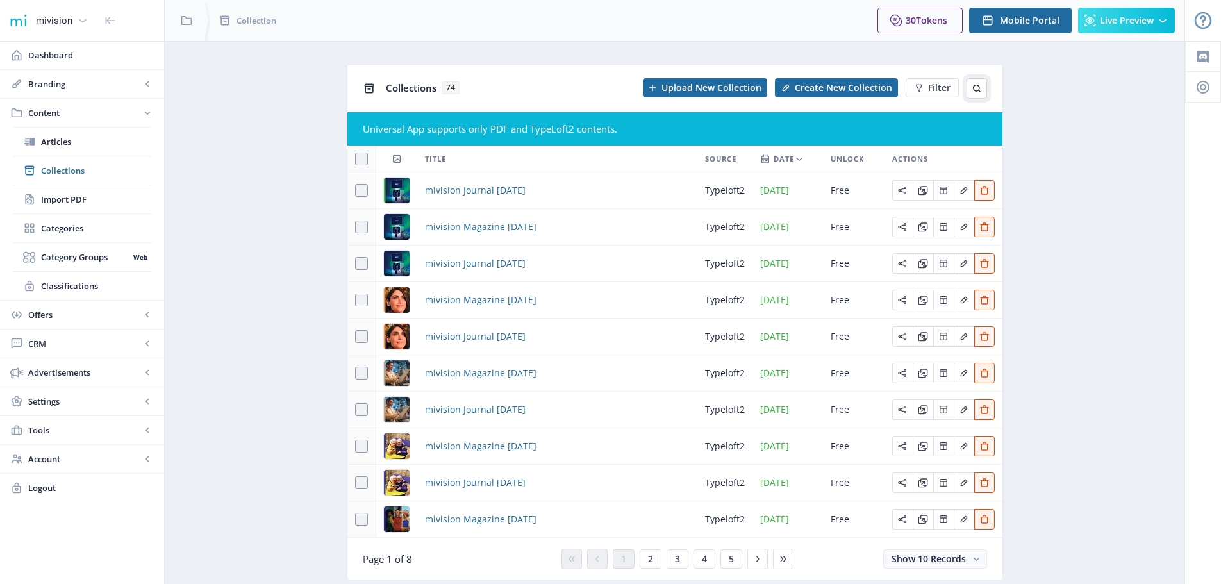
click at [977, 86] on icon at bounding box center [977, 88] width 10 height 10
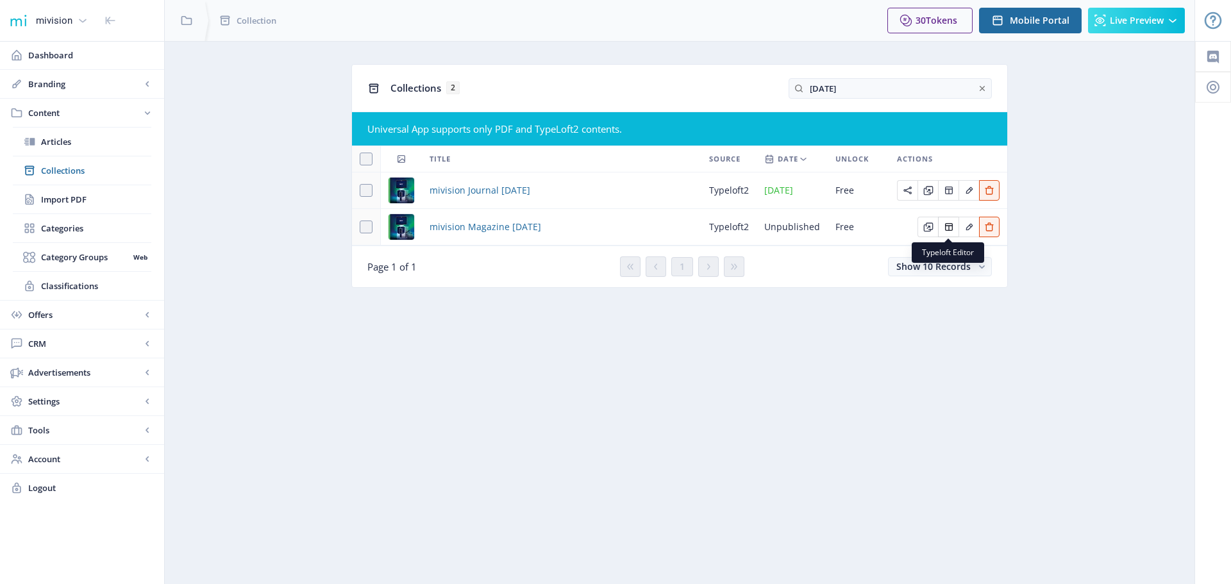
type input "[DATE]"
click at [948, 226] on icon "Edit page" at bounding box center [949, 227] width 8 height 8
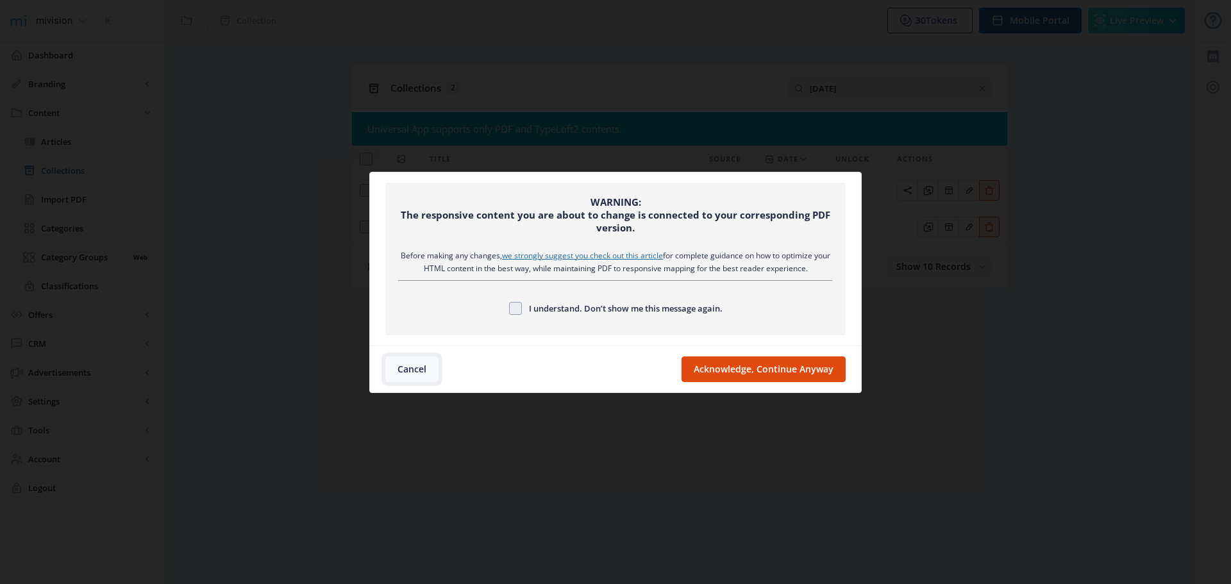
click at [424, 371] on button "Cancel" at bounding box center [411, 369] width 53 height 26
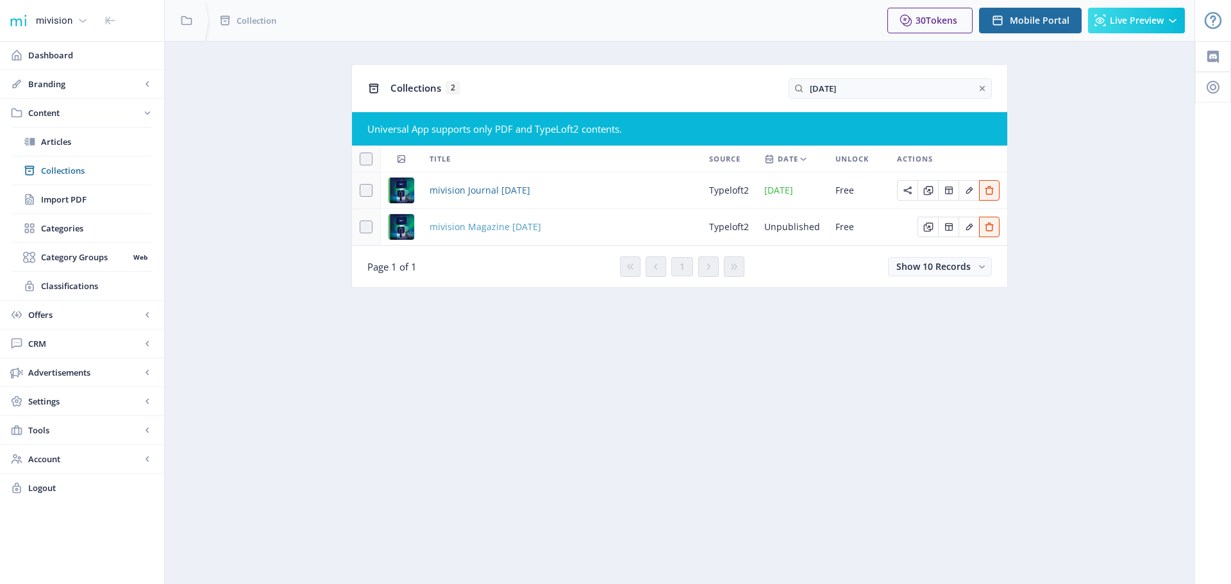
click at [482, 227] on span "mivision Magazine [DATE]" at bounding box center [486, 226] width 112 height 15
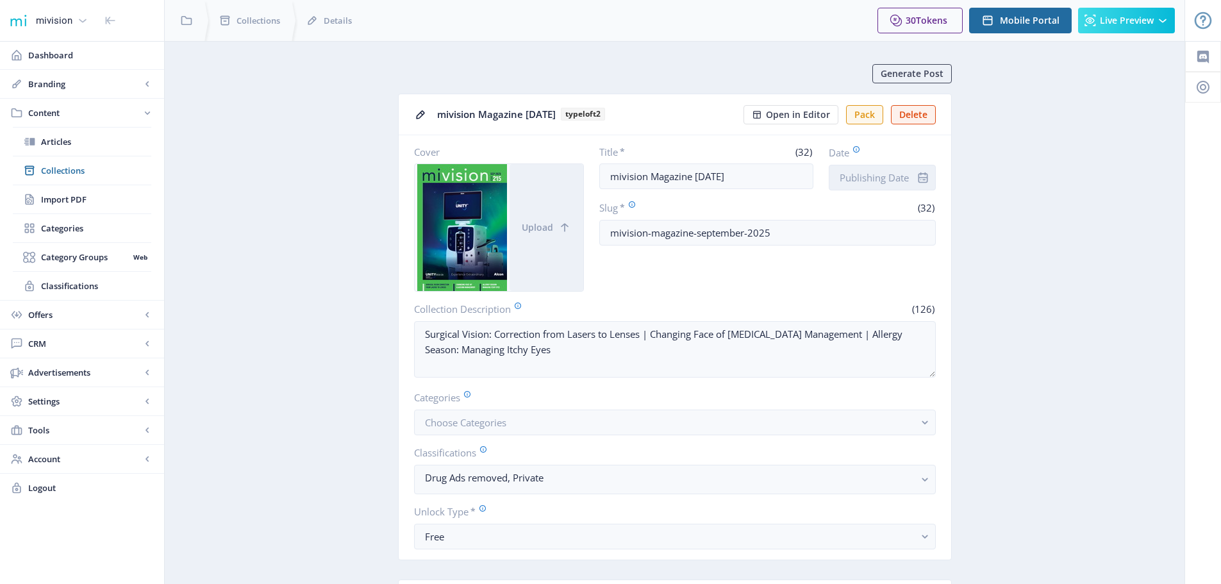
click at [880, 176] on input "Date" at bounding box center [882, 178] width 107 height 26
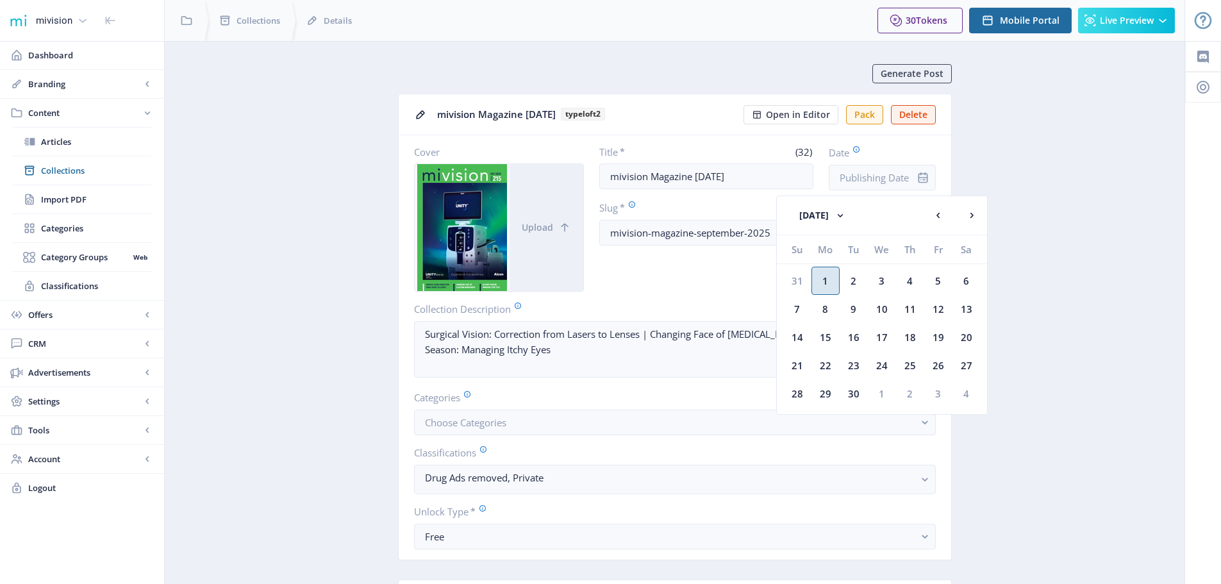
click at [827, 275] on div "1" at bounding box center [826, 281] width 28 height 28
type input "[DATE]"
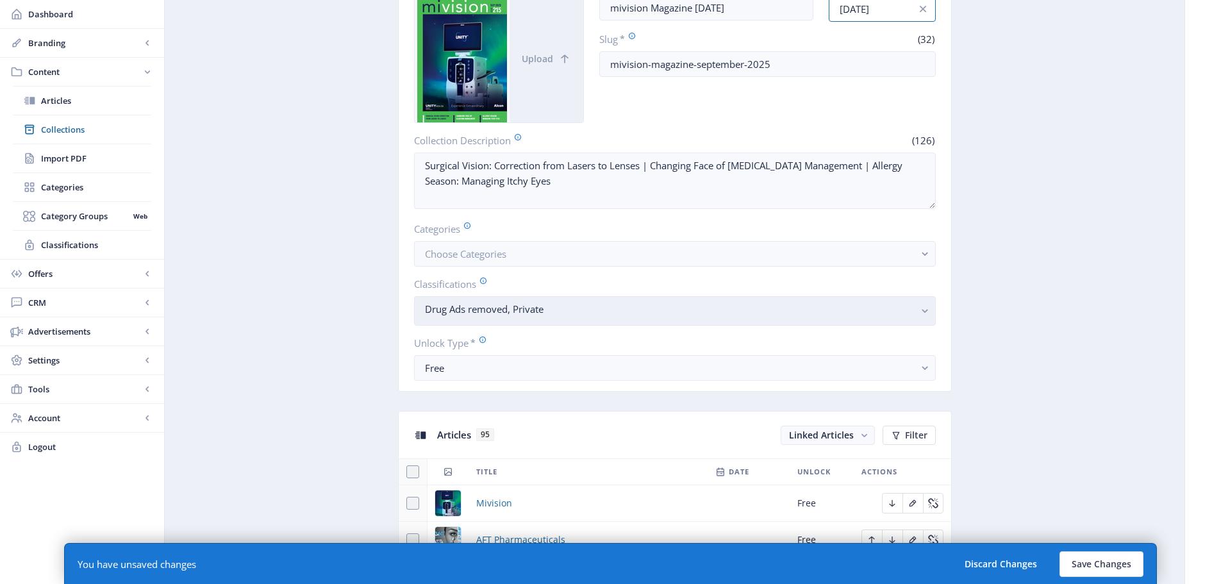
scroll to position [192, 0]
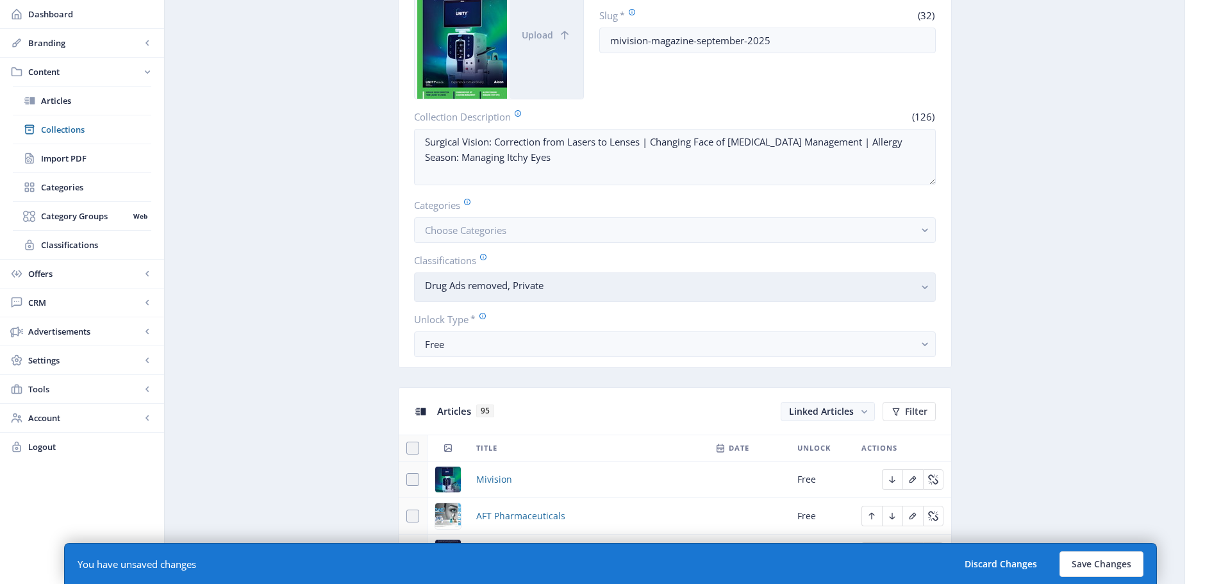
click at [540, 285] on nb-select-label "Drug Ads removed, Private" at bounding box center [670, 285] width 490 height 15
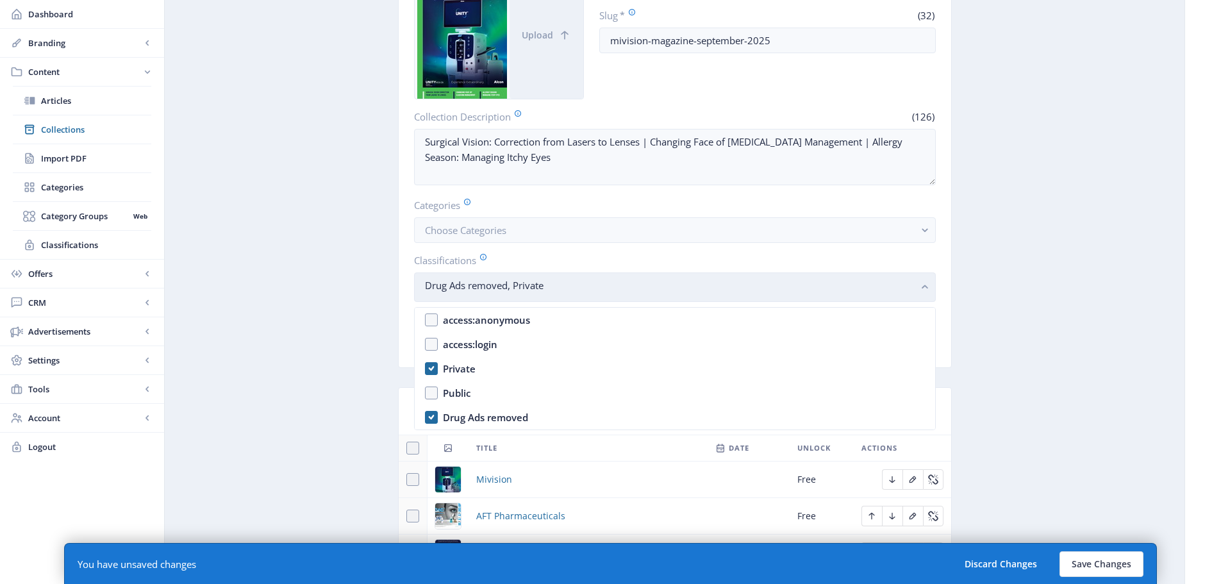
scroll to position [0, 0]
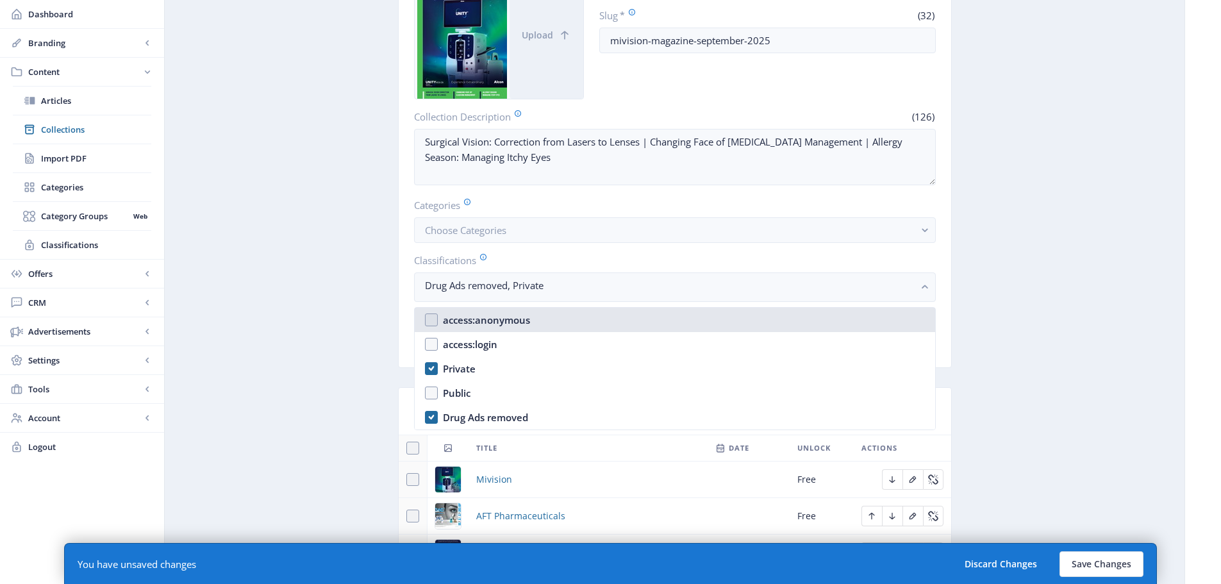
click at [515, 317] on div "access:anonymous" at bounding box center [486, 319] width 87 height 15
checkbox input "true"
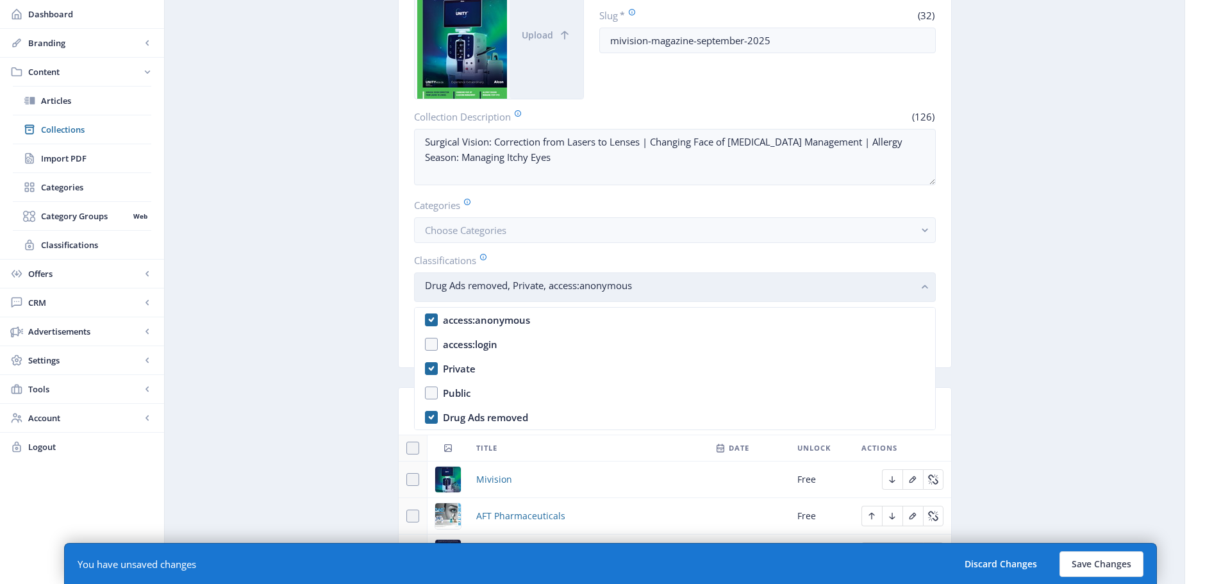
click at [531, 280] on nb-select-label "Drug Ads removed, Private, access:anonymous" at bounding box center [670, 285] width 490 height 15
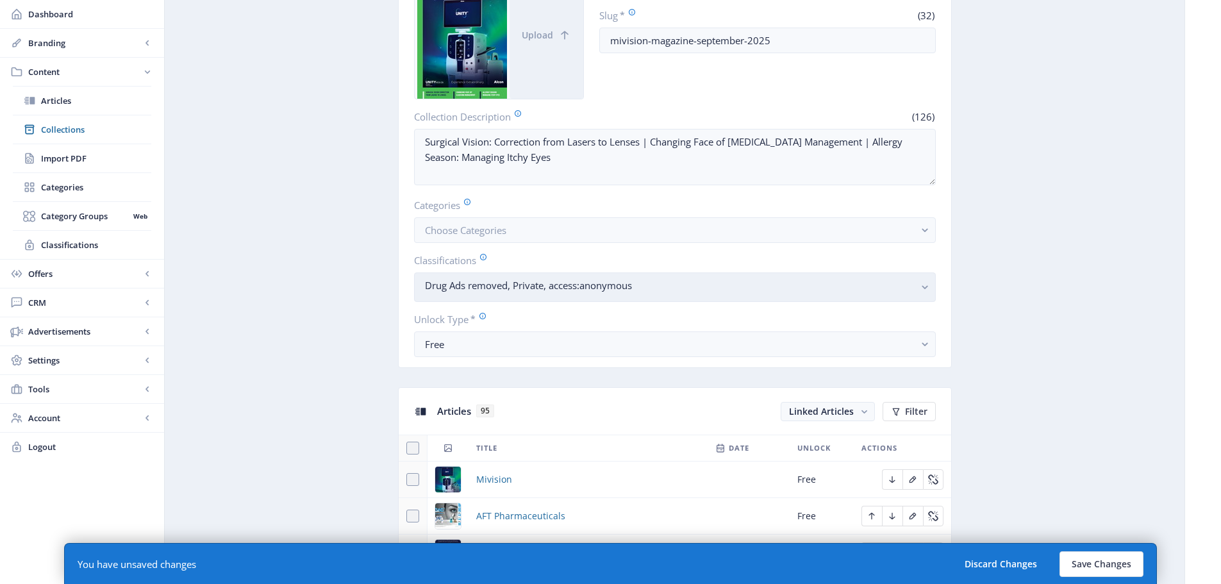
click at [533, 286] on nb-select-label "Drug Ads removed, Private, access:anonymous" at bounding box center [670, 285] width 490 height 15
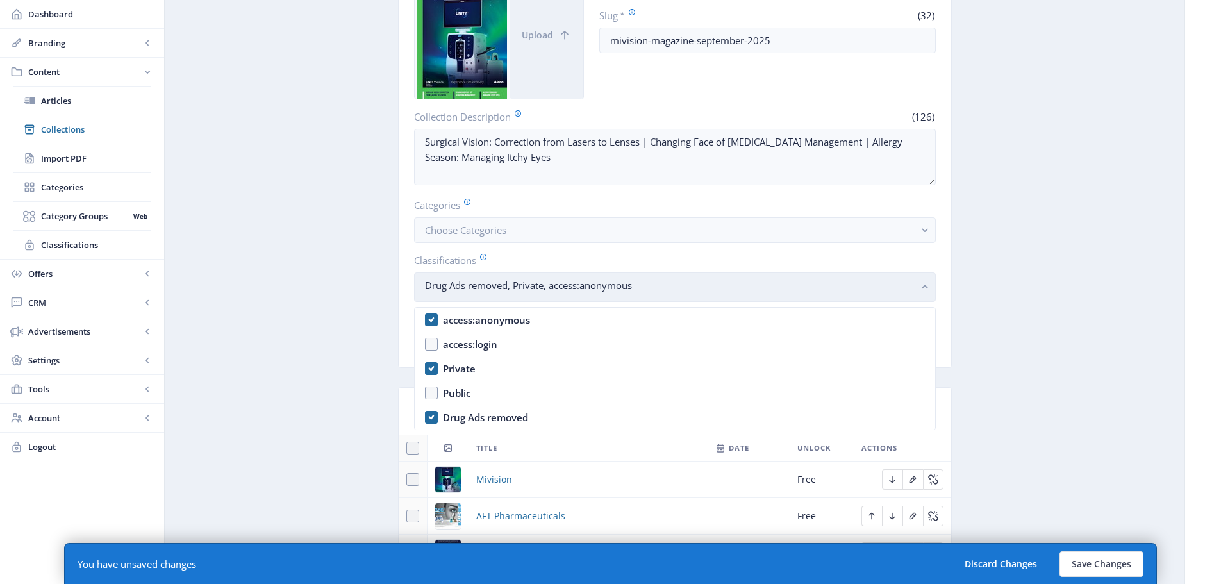
scroll to position [0, 0]
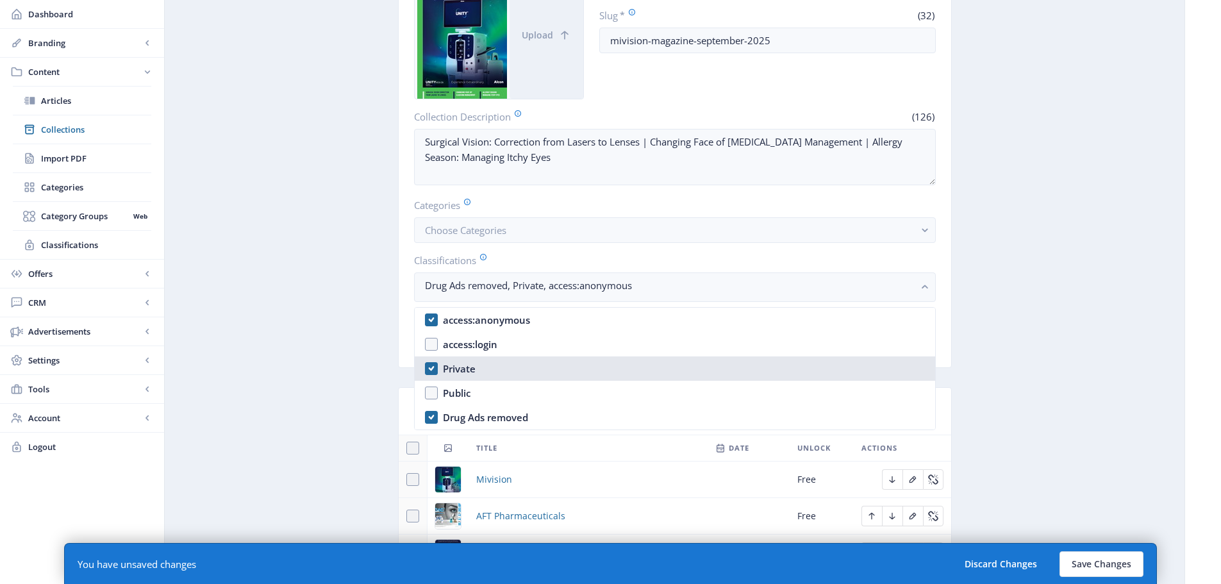
click at [431, 365] on nb-option "Private" at bounding box center [675, 368] width 521 height 24
checkbox input "false"
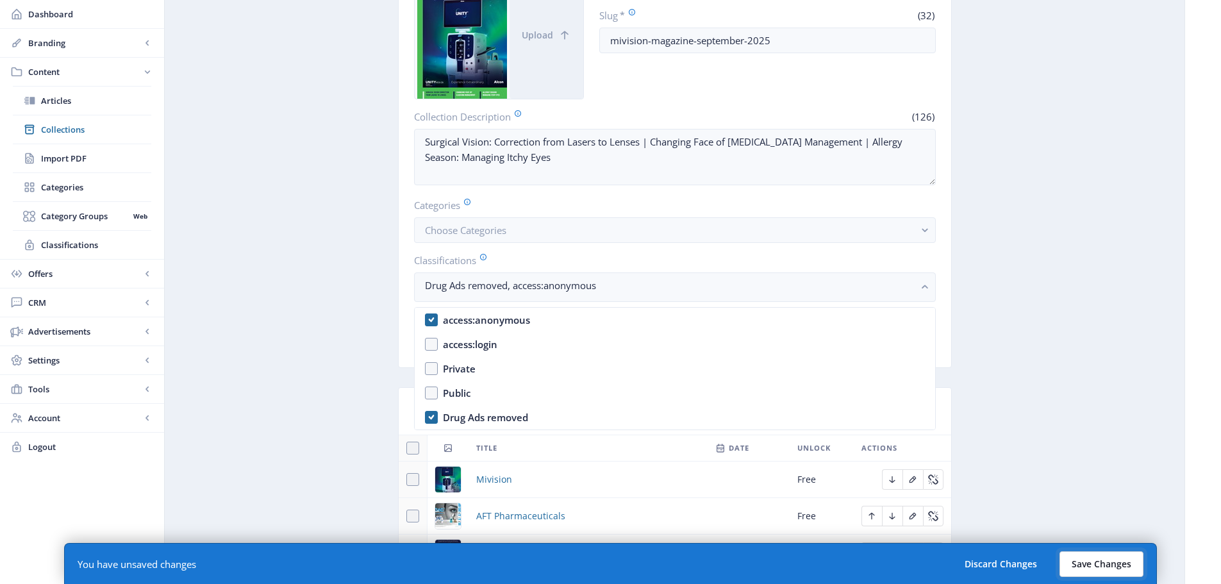
click at [1114, 565] on button "Save Changes" at bounding box center [1102, 564] width 84 height 26
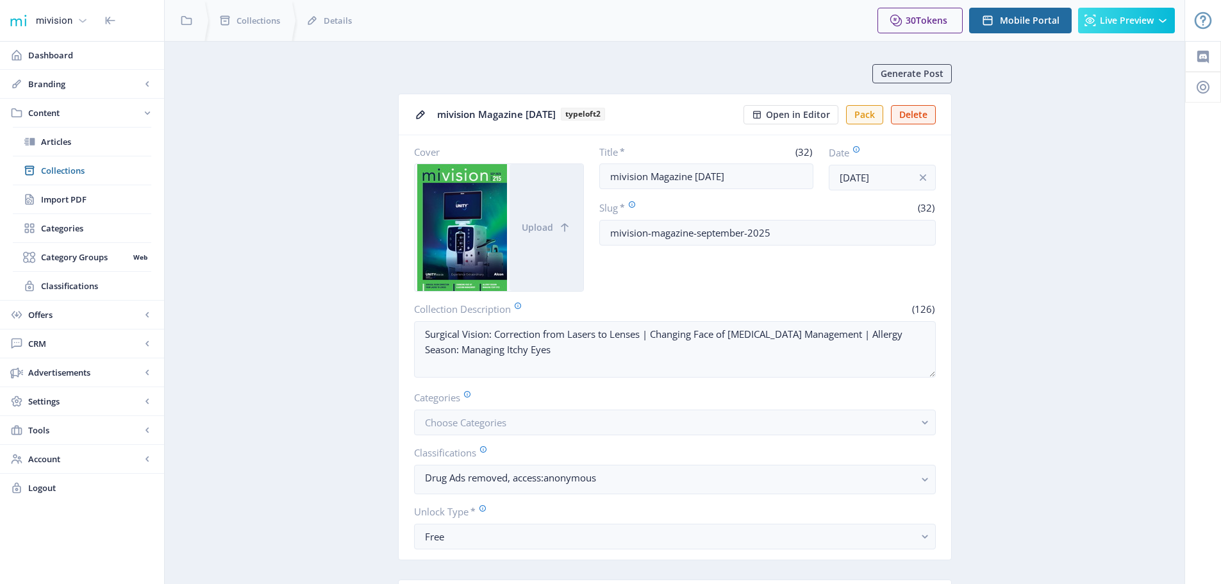
click at [60, 20] on div "mivision" at bounding box center [54, 20] width 37 height 28
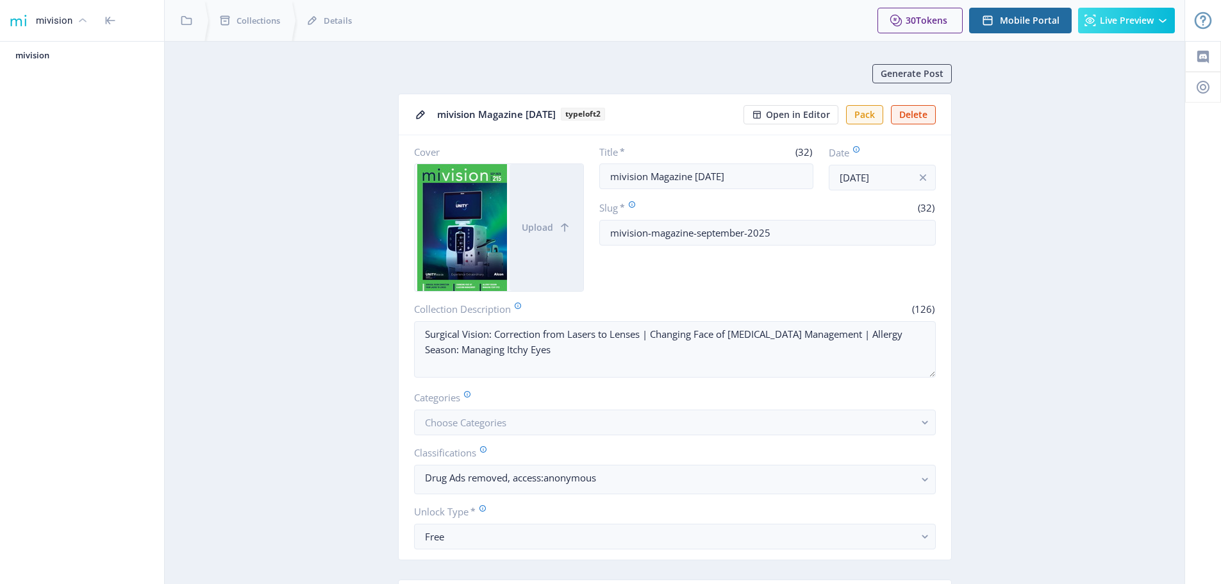
click at [61, 21] on div "mivision" at bounding box center [54, 20] width 37 height 28
